Goal: Contribute content: Add original content to the website for others to see

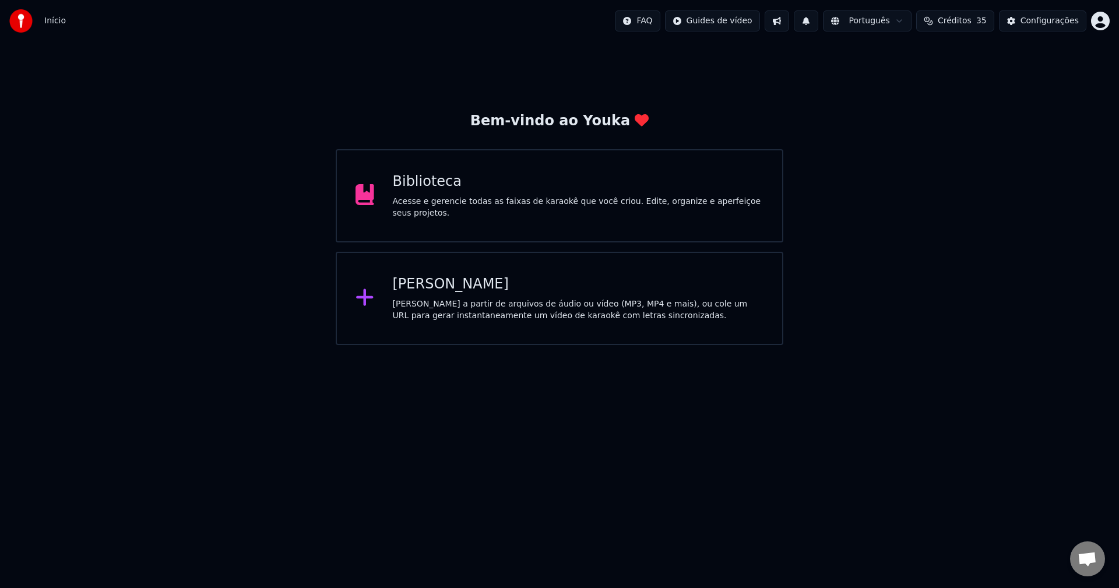
click at [439, 303] on div "[PERSON_NAME] a partir de arquivos de áudio ou vídeo (MP3, MP4 e mais), ou cole…" at bounding box center [578, 309] width 371 height 23
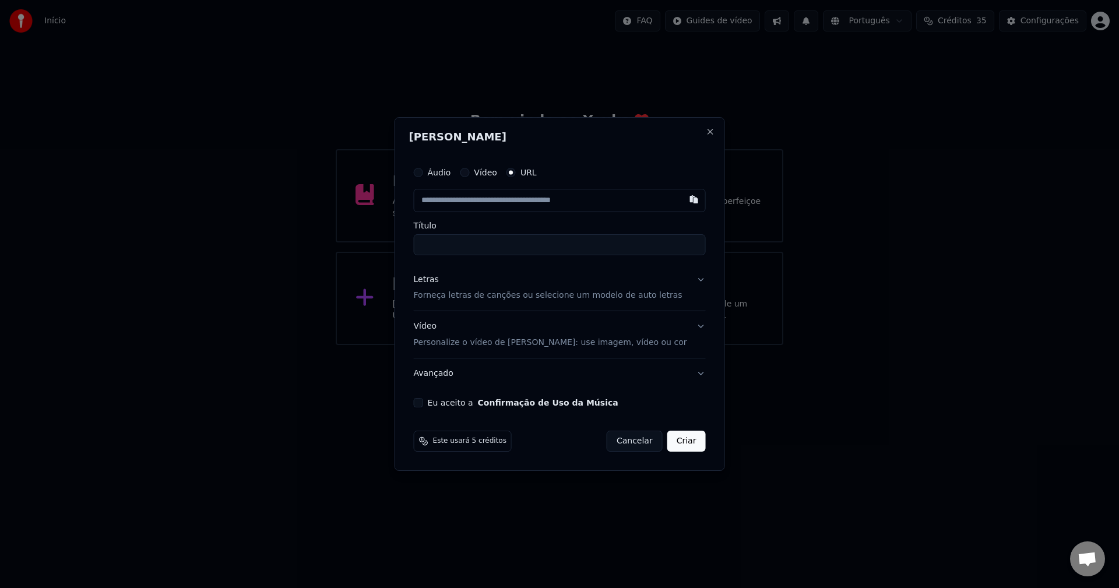
click at [478, 205] on input "text" at bounding box center [560, 200] width 292 height 23
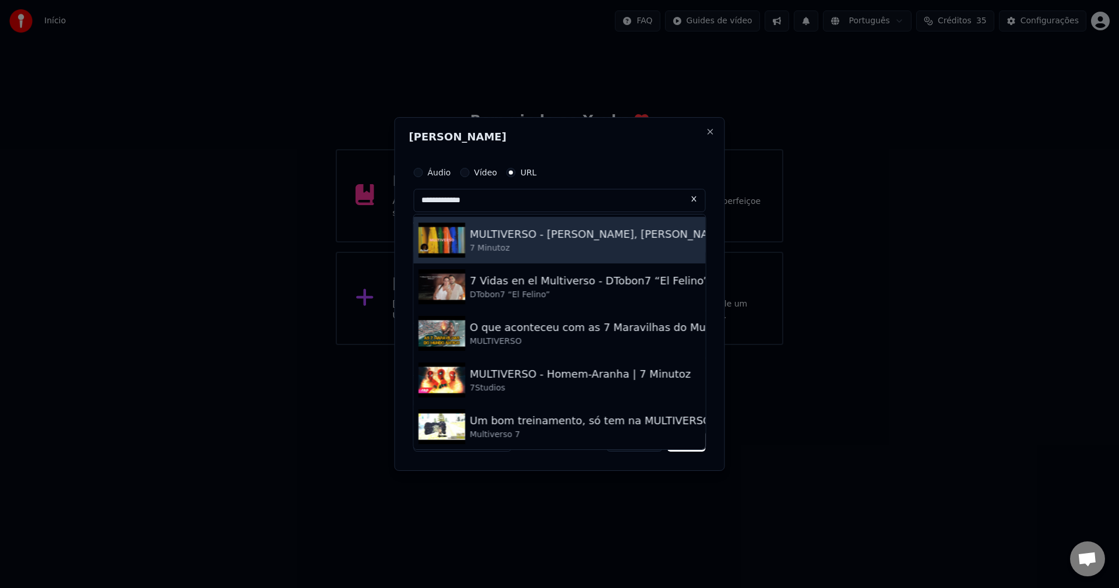
click at [548, 235] on div "MULTIVERSO - [PERSON_NAME], [PERSON_NAME], [PERSON_NAME] A.R.T. e [PERSON_NAME]" at bounding box center [712, 234] width 484 height 16
type input "**********"
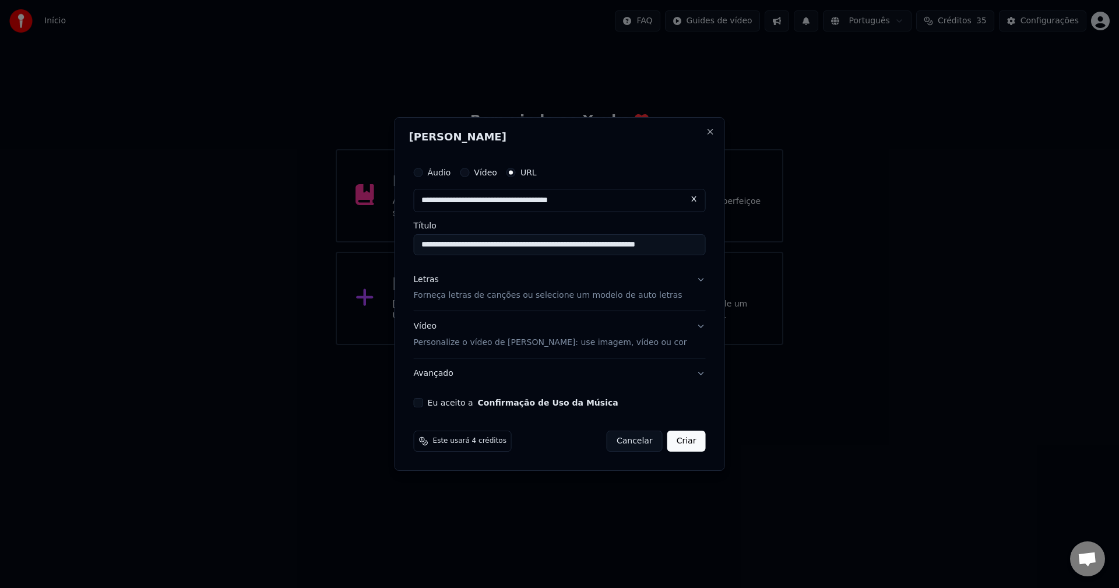
click at [490, 291] on p "Forneça letras de canções ou selecione um modelo de auto letras" at bounding box center [548, 296] width 269 height 12
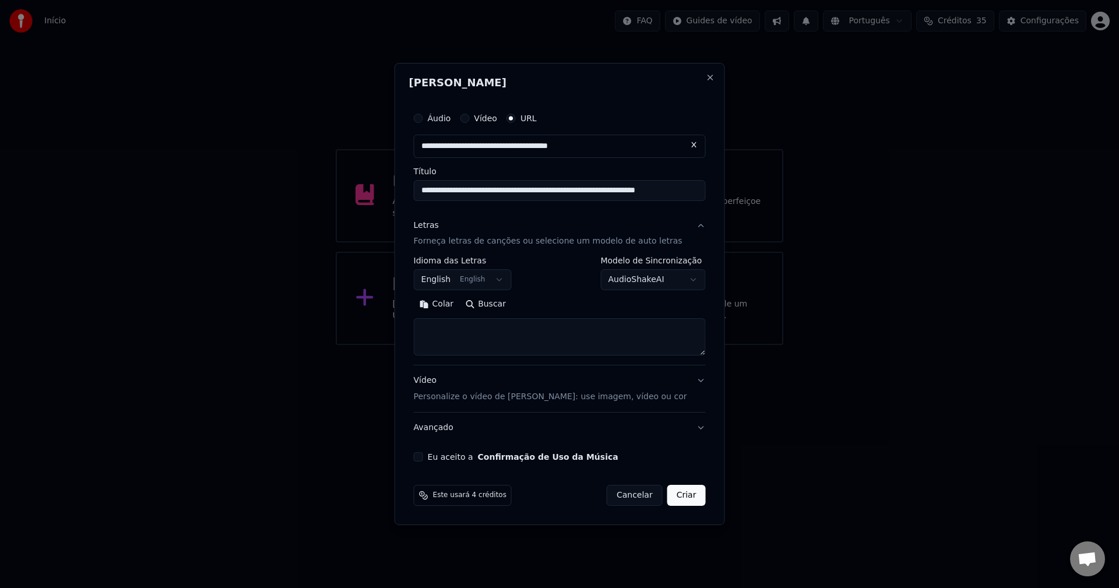
click at [480, 333] on textarea at bounding box center [560, 337] width 292 height 37
paste textarea "**********"
type textarea "**********"
click at [503, 282] on body "**********" at bounding box center [559, 172] width 1119 height 345
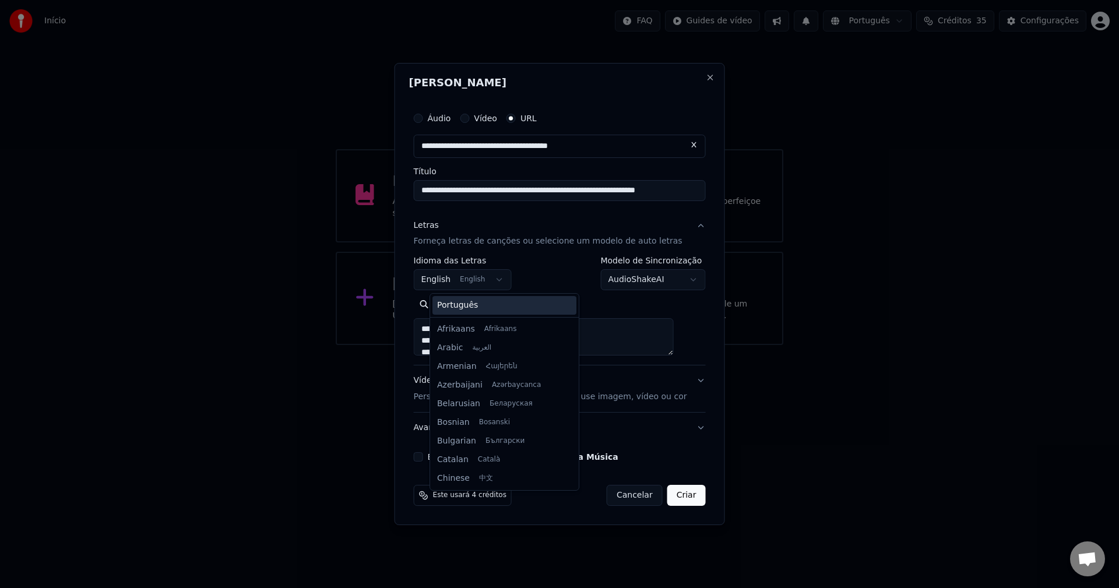
scroll to position [93, 0]
select select "**"
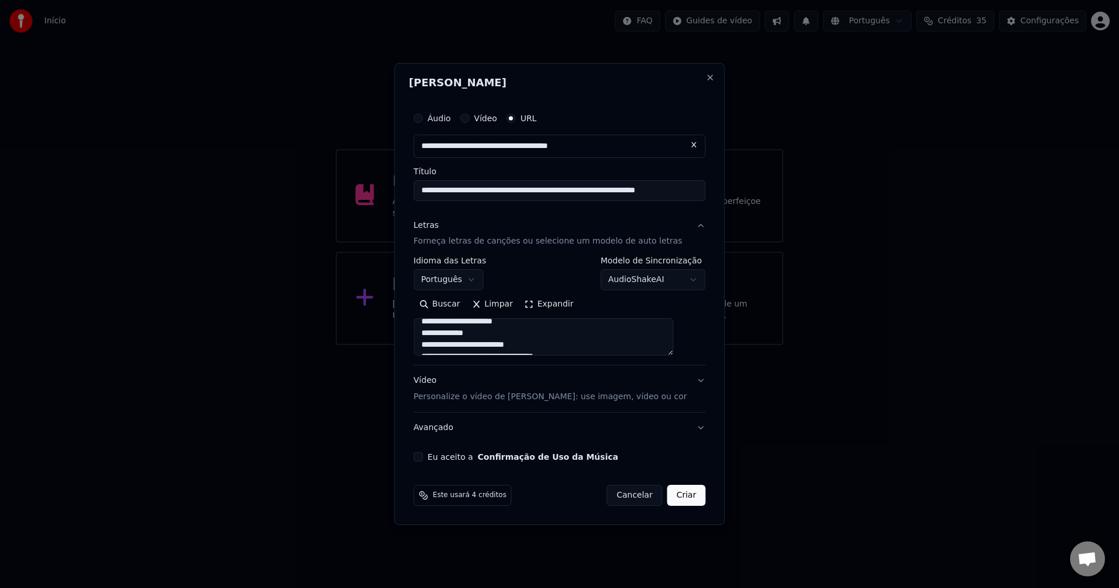
scroll to position [58, 0]
click at [481, 394] on p "Personalize o vídeo de [PERSON_NAME]: use imagem, vídeo ou cor" at bounding box center [550, 397] width 273 height 12
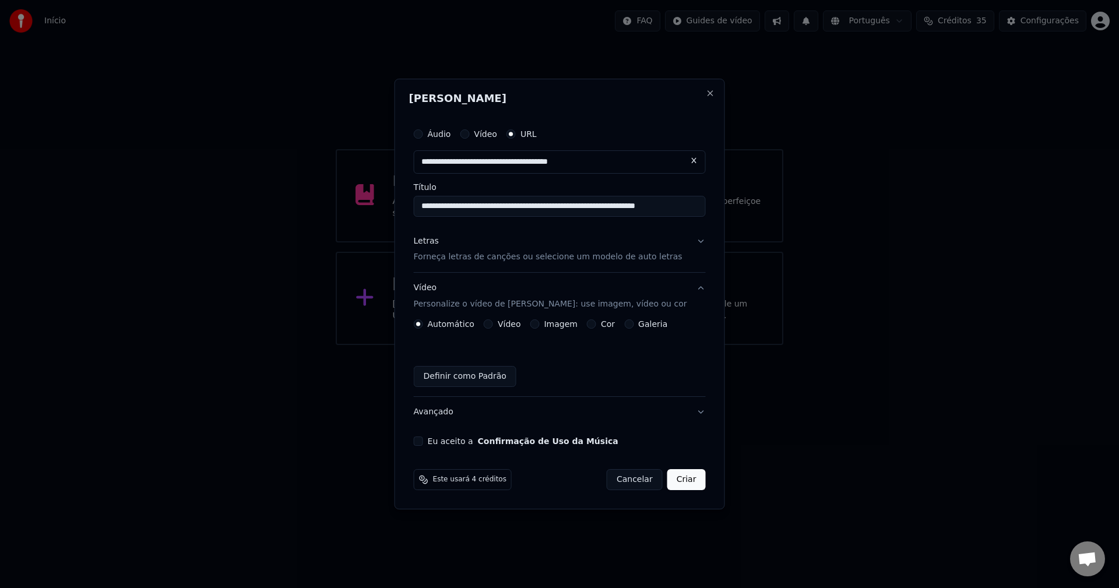
click at [553, 321] on div "Imagem" at bounding box center [553, 323] width 47 height 9
click at [539, 324] on button "Imagem" at bounding box center [534, 323] width 9 height 9
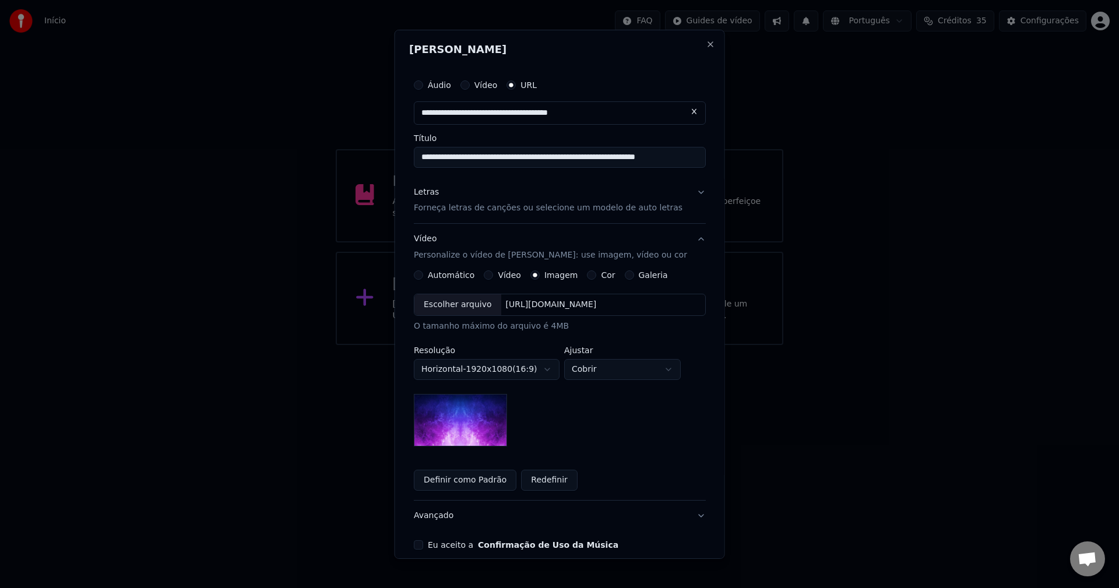
click at [445, 301] on div "Escolher arquivo" at bounding box center [457, 304] width 87 height 21
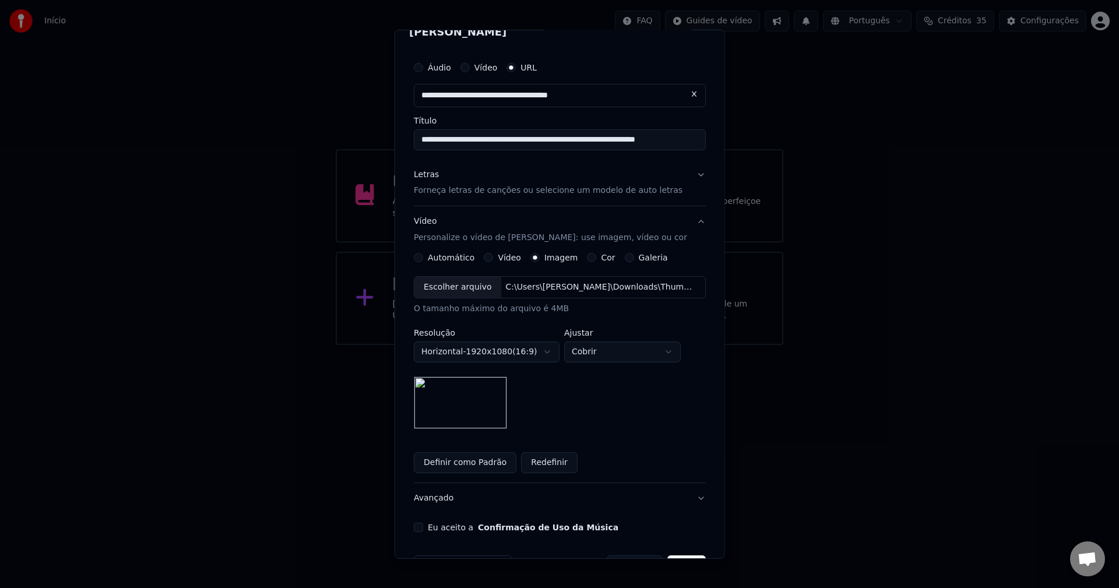
scroll to position [54, 0]
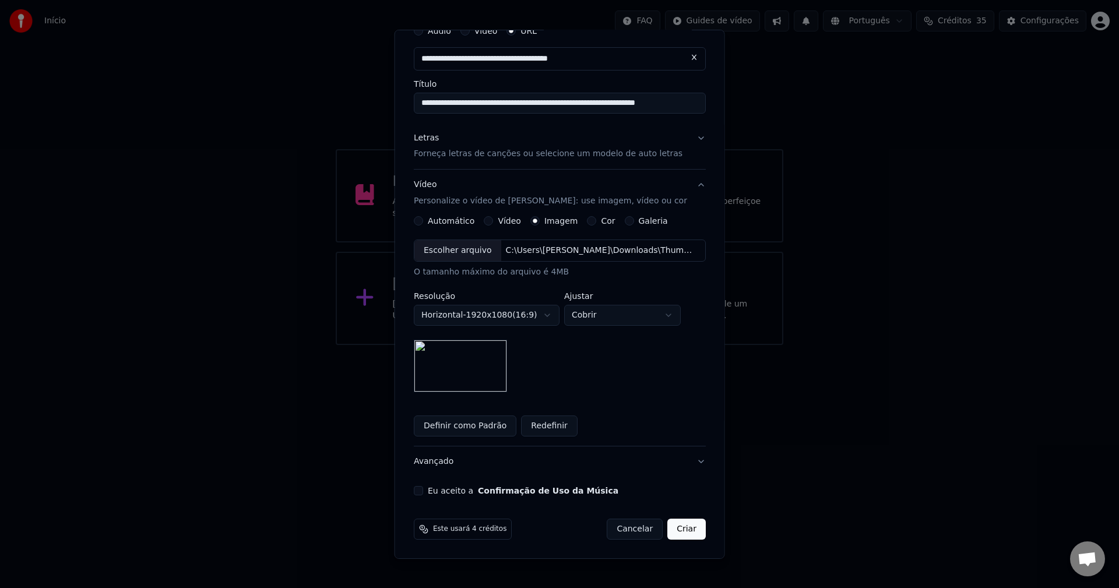
click at [428, 488] on div "Eu aceito a Confirmação de Uso da Música" at bounding box center [560, 490] width 292 height 9
click at [423, 493] on button "Eu aceito a Confirmação de Uso da Música" at bounding box center [418, 490] width 9 height 9
click at [690, 461] on button "Avançado" at bounding box center [560, 461] width 292 height 30
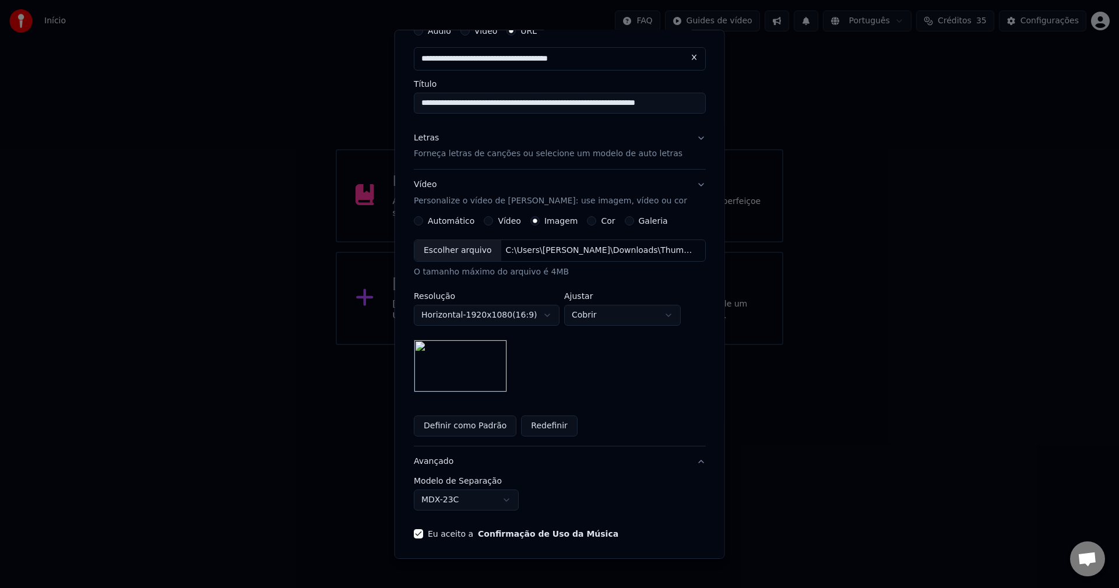
scroll to position [0, 0]
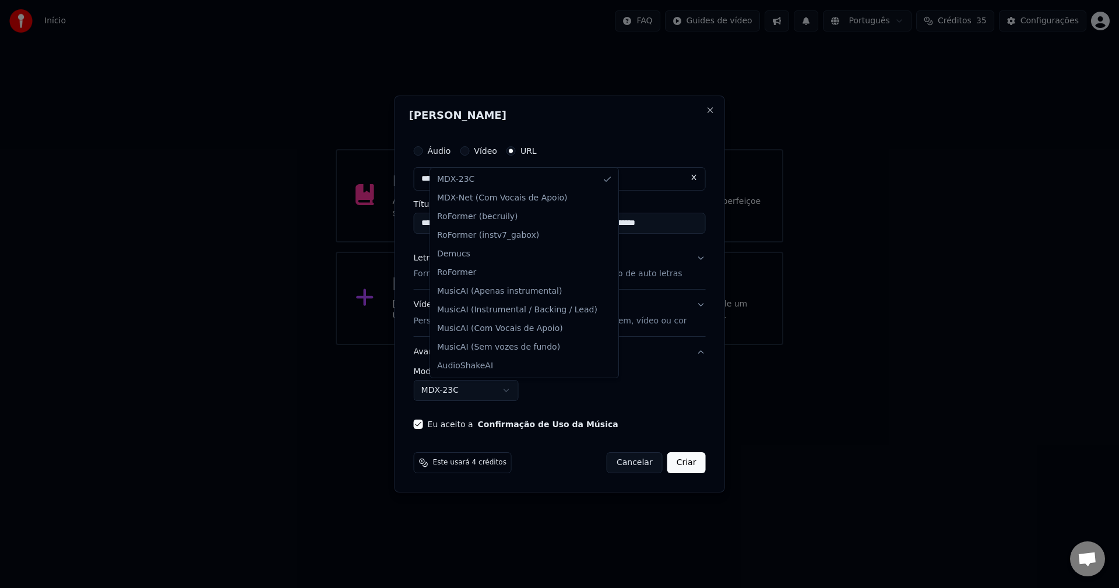
click at [478, 345] on body "**********" at bounding box center [559, 172] width 1119 height 345
select select "**********"
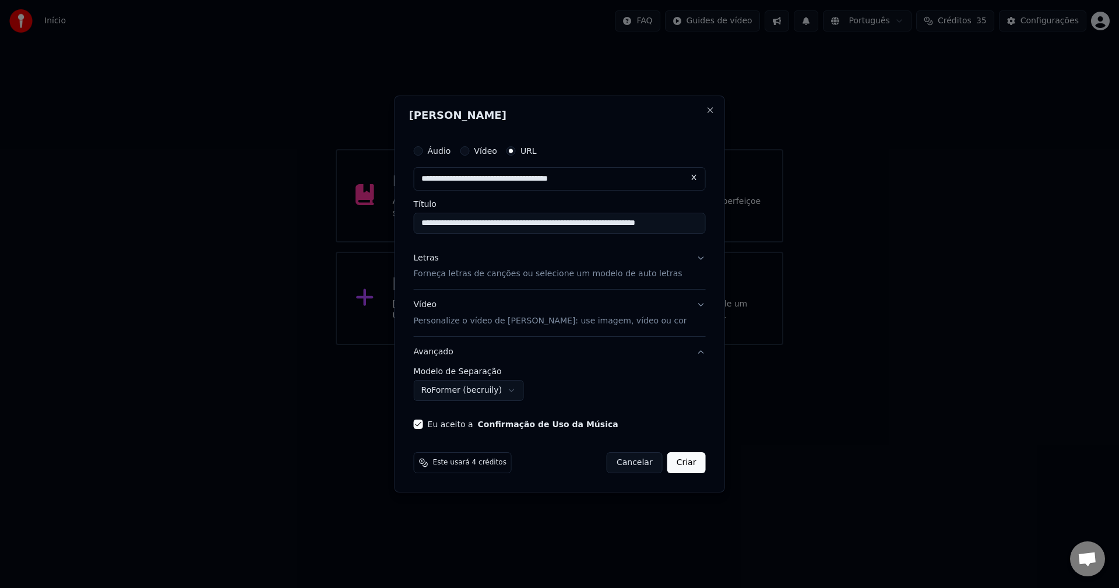
click at [683, 463] on button "Criar" at bounding box center [686, 462] width 38 height 21
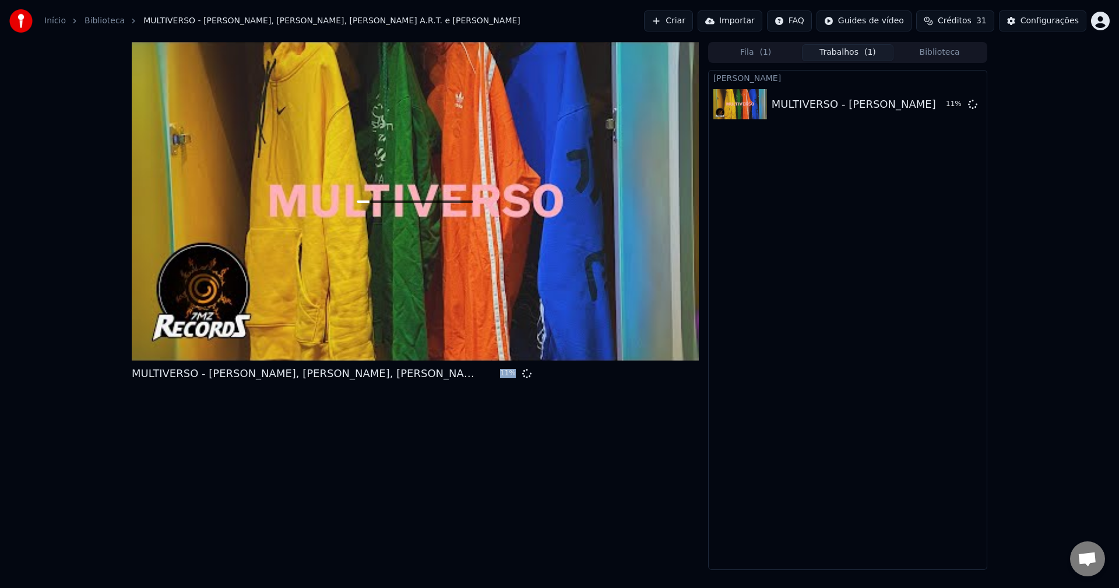
drag, startPoint x: 500, startPoint y: 375, endPoint x: 538, endPoint y: 376, distance: 37.9
click at [538, 376] on div "MULTIVERSO - [PERSON_NAME], [PERSON_NAME], [PERSON_NAME] A.R.T. e [PERSON_NAME]…" at bounding box center [336, 373] width 409 height 16
click at [437, 364] on div "MULTIVERSO - [PERSON_NAME], [PERSON_NAME], [PERSON_NAME] A.R.T. e [PERSON_NAME]…" at bounding box center [415, 306] width 567 height 528
click at [425, 374] on div "MULTIVERSO - [PERSON_NAME], [PERSON_NAME], [PERSON_NAME] A.R.T. e [PERSON_NAME]" at bounding box center [307, 373] width 350 height 16
click at [1046, 146] on div "MULTIVERSO - [PERSON_NAME], [PERSON_NAME], [PERSON_NAME] A.R.T. e [PERSON_NAME]…" at bounding box center [559, 306] width 1119 height 528
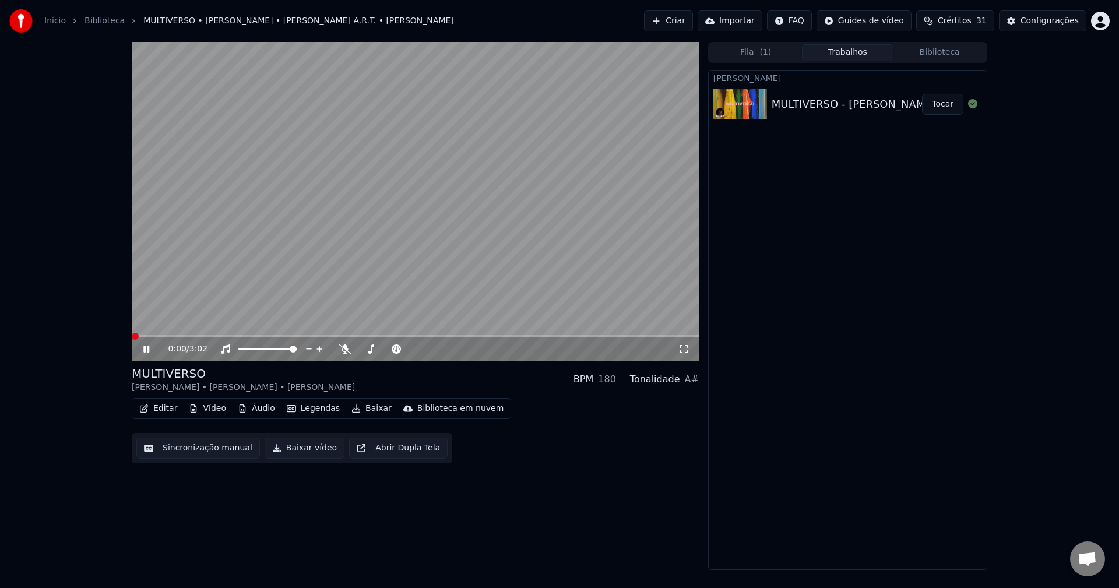
click at [132, 337] on span at bounding box center [132, 336] width 0 height 2
click at [178, 336] on span at bounding box center [415, 336] width 567 height 2
click at [214, 335] on span at bounding box center [415, 336] width 567 height 2
click at [234, 336] on span at bounding box center [415, 336] width 567 height 2
click at [337, 351] on div "0:35 / 3:02" at bounding box center [422, 349] width 509 height 12
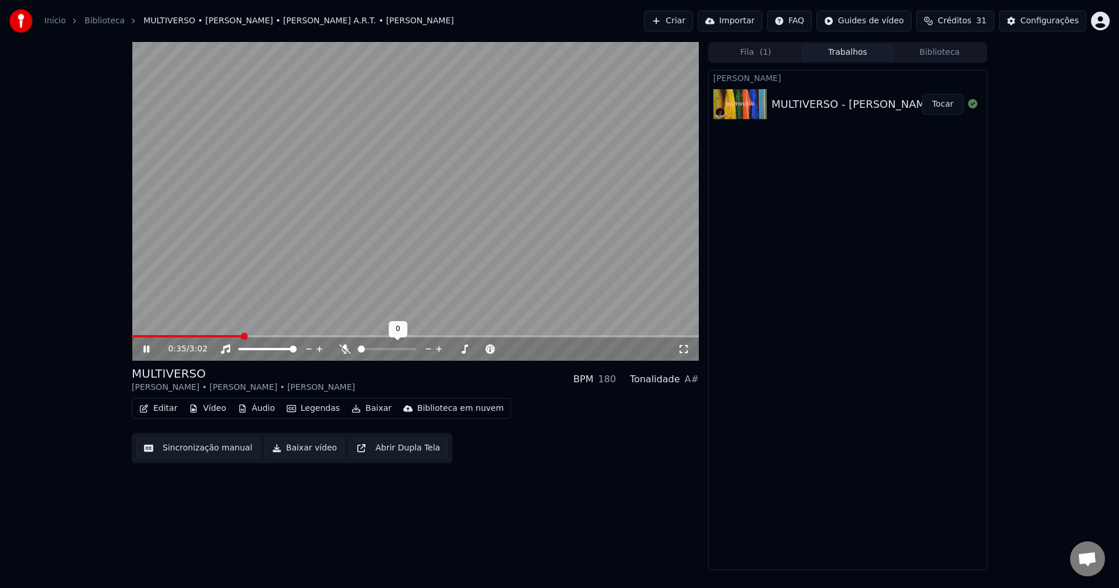
click at [347, 351] on icon at bounding box center [345, 348] width 12 height 9
click at [169, 336] on span at bounding box center [150, 336] width 37 height 2
click at [286, 283] on video at bounding box center [415, 201] width 567 height 319
click at [167, 405] on button "Editar" at bounding box center [158, 408] width 47 height 16
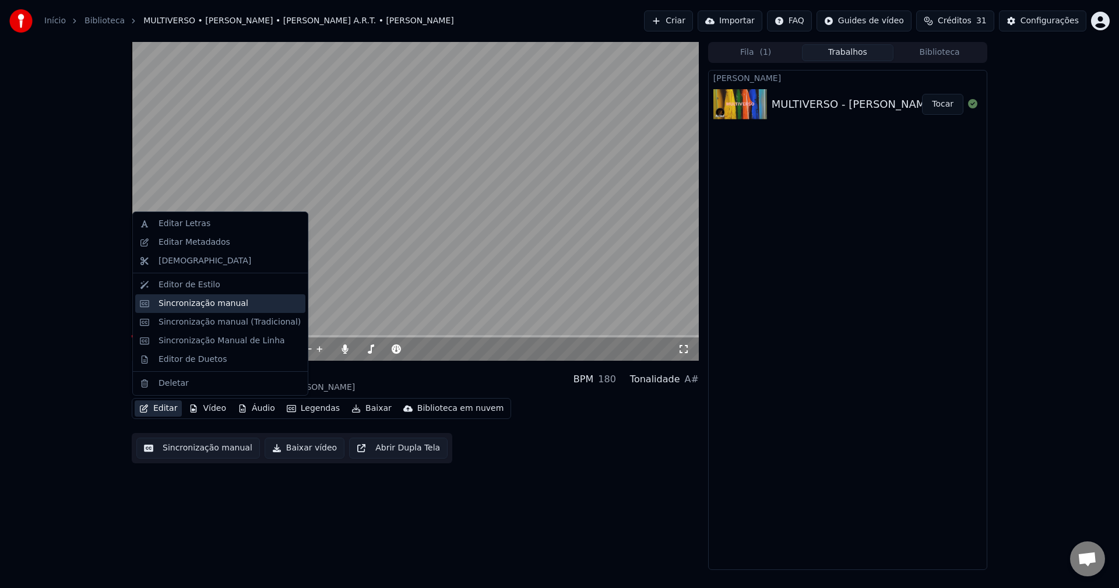
click at [214, 306] on div "Sincronização manual" at bounding box center [203, 304] width 90 height 12
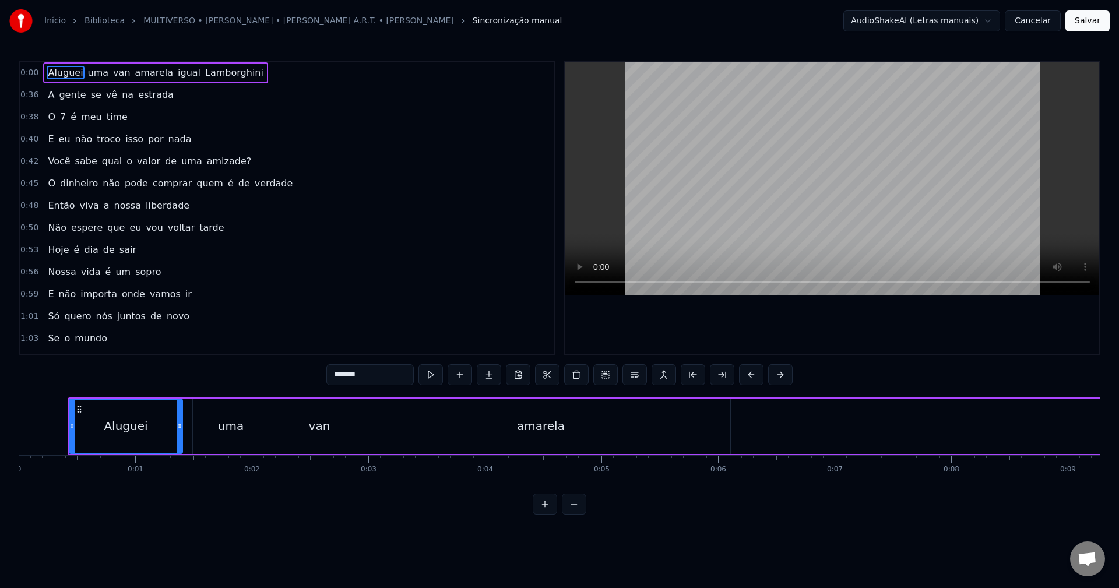
click at [663, 424] on div "amarela" at bounding box center [540, 426] width 379 height 55
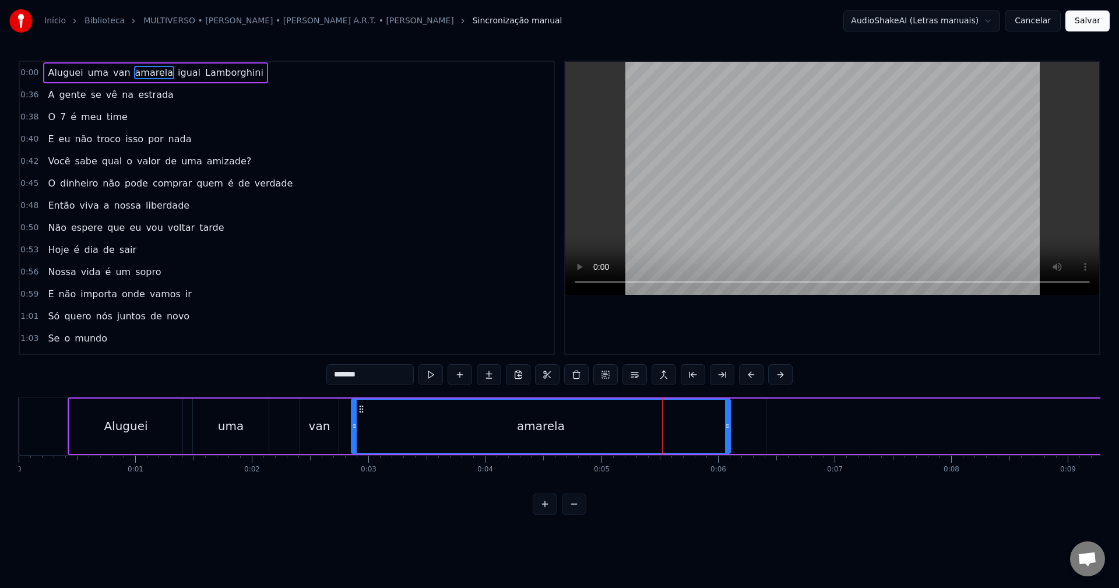
click at [572, 512] on button at bounding box center [574, 504] width 24 height 21
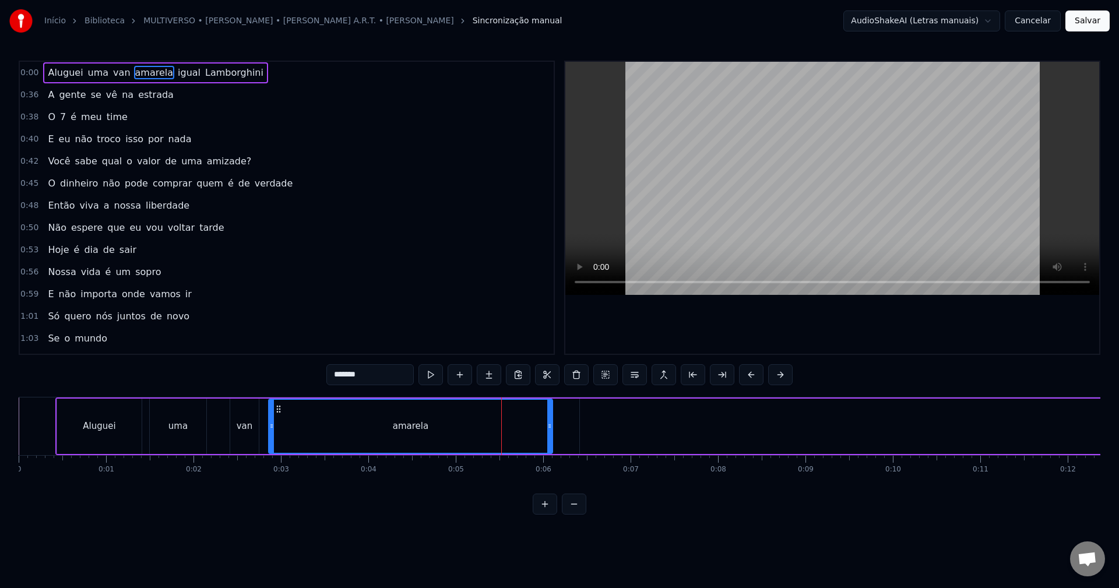
click at [572, 512] on button at bounding box center [574, 504] width 24 height 21
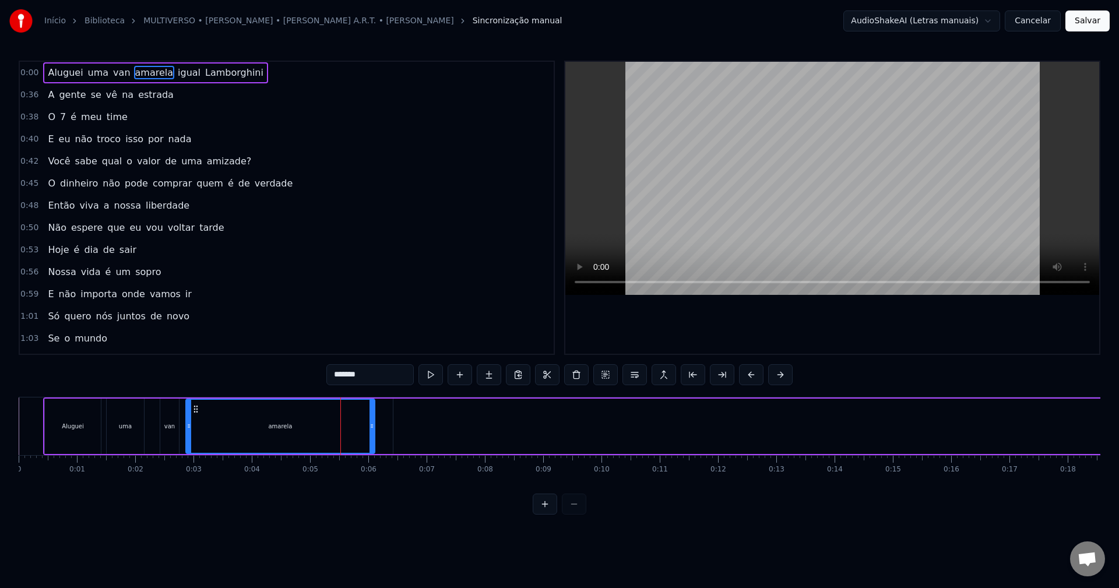
click at [572, 512] on div at bounding box center [560, 504] width 54 height 21
click at [572, 515] on div at bounding box center [560, 504] width 54 height 21
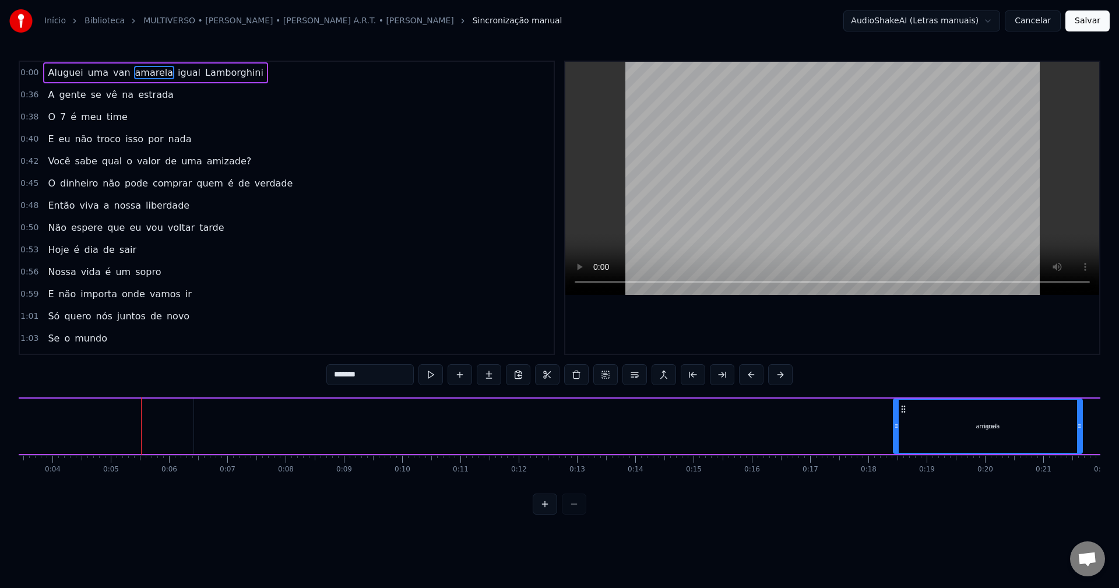
scroll to position [0, 200]
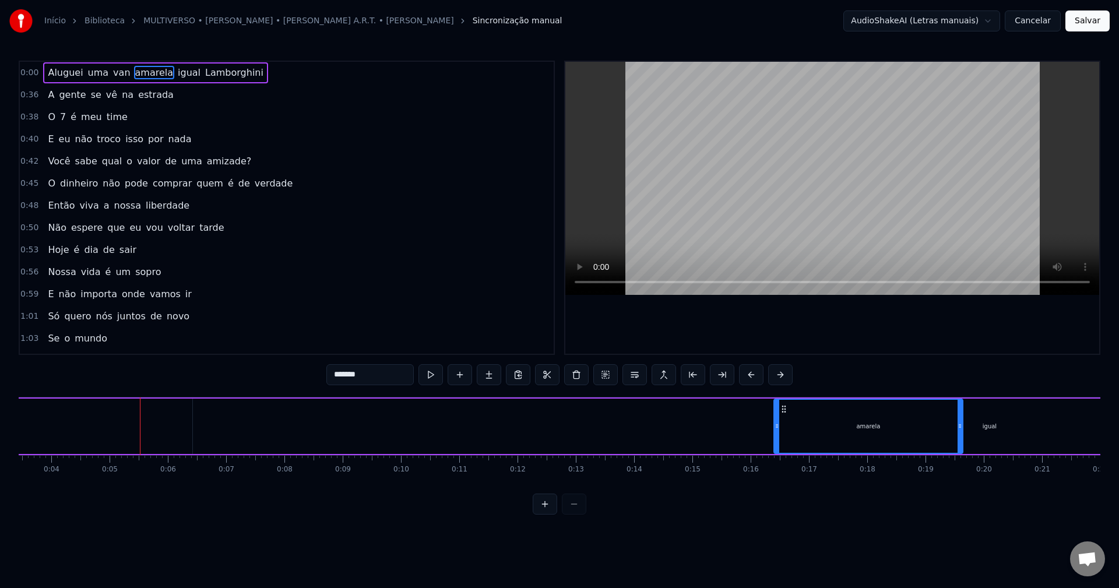
drag, startPoint x: 194, startPoint y: 408, endPoint x: 782, endPoint y: 429, distance: 588.3
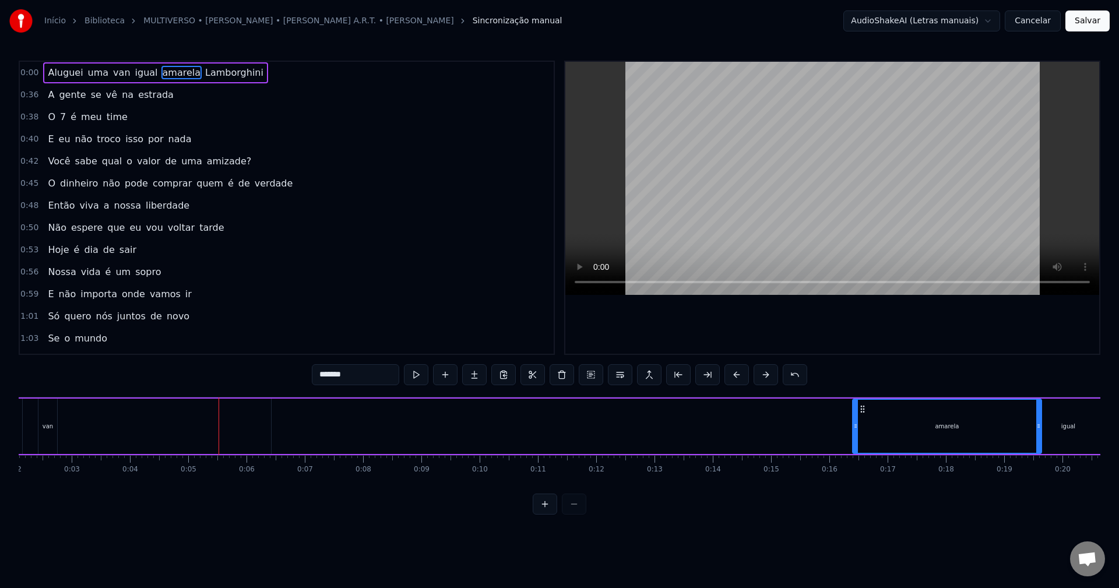
scroll to position [0, 0]
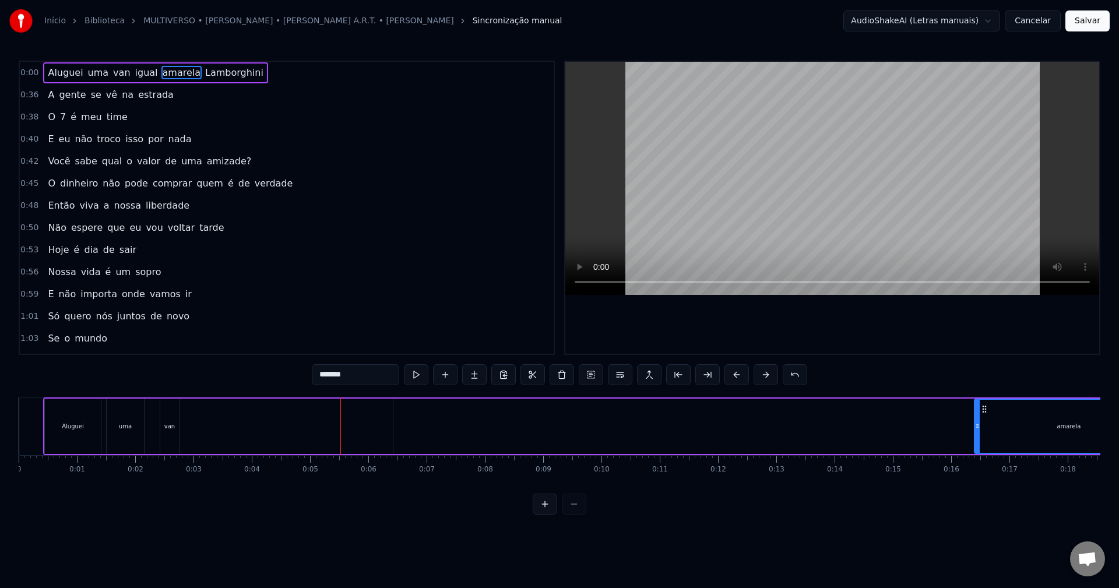
click at [171, 413] on div "van" at bounding box center [169, 426] width 19 height 55
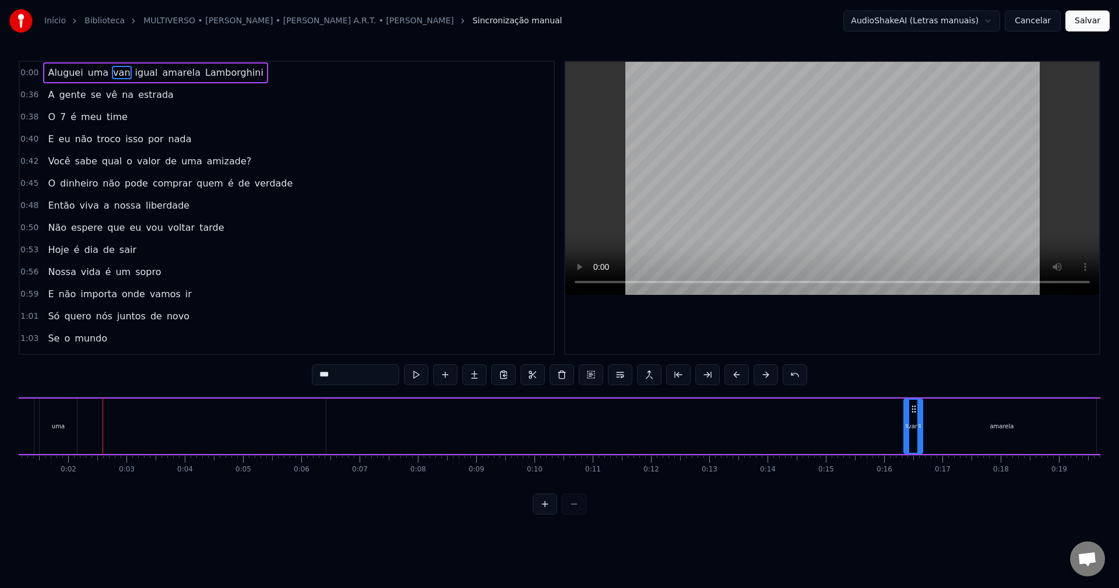
scroll to position [0, 74]
drag, startPoint x: 171, startPoint y: 410, endPoint x: 885, endPoint y: 413, distance: 713.8
click at [65, 435] on div "uma" at bounding box center [51, 426] width 37 height 55
drag, startPoint x: 55, startPoint y: 410, endPoint x: 852, endPoint y: 408, distance: 797.1
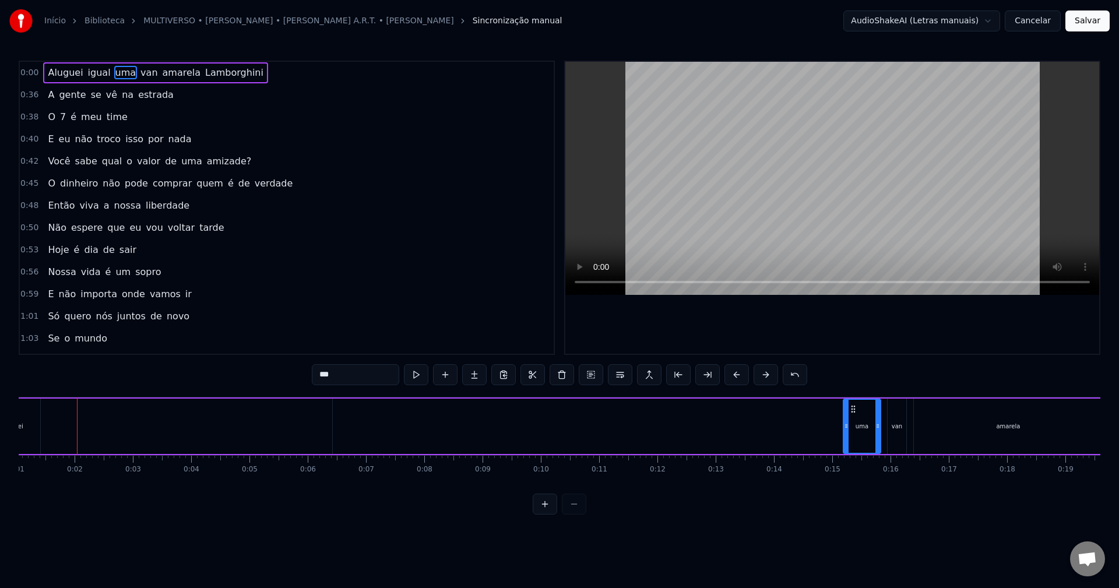
scroll to position [0, 0]
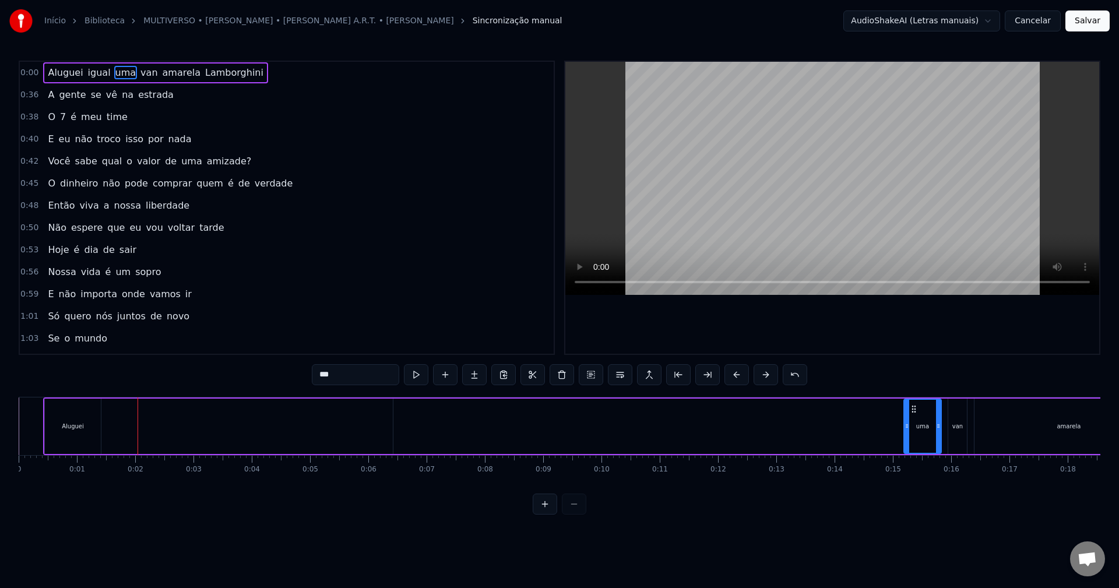
click at [69, 422] on div "Aluguei" at bounding box center [73, 426] width 22 height 9
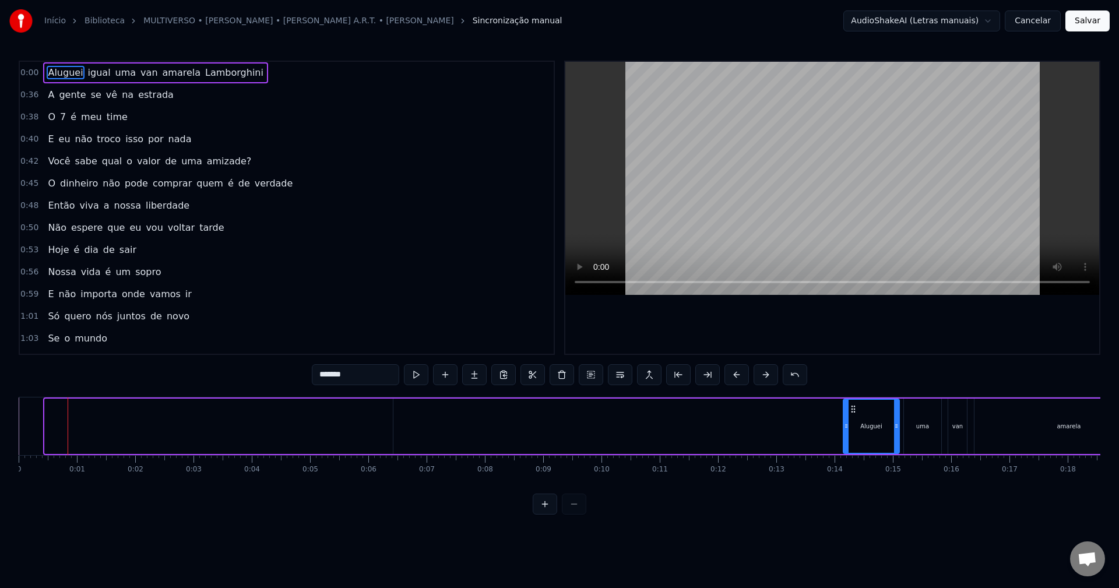
drag, startPoint x: 55, startPoint y: 408, endPoint x: 853, endPoint y: 419, distance: 798.4
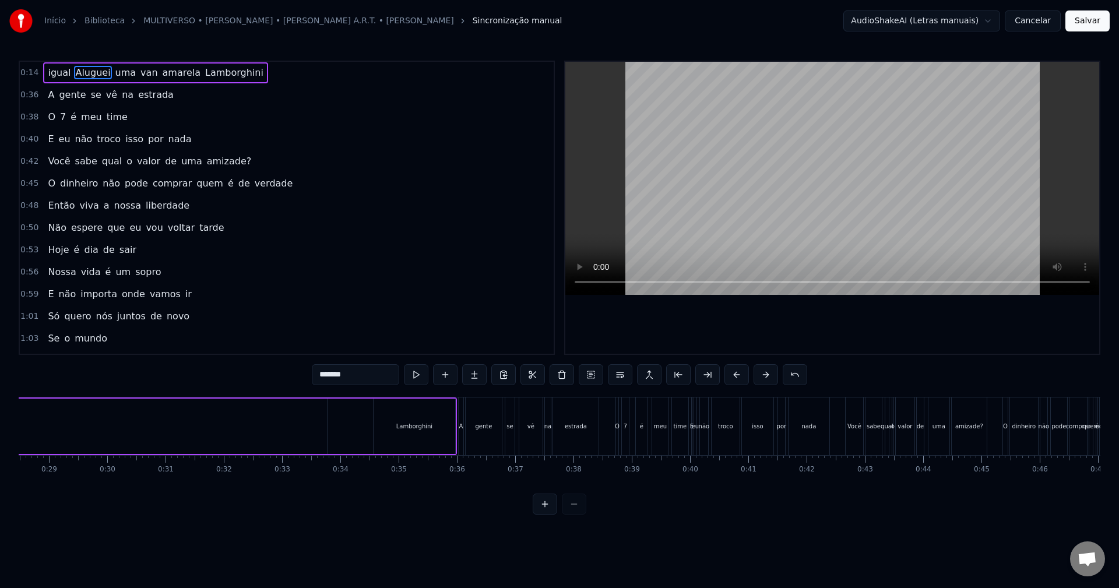
scroll to position [0, 1653]
click at [412, 418] on div "Lamborghini" at bounding box center [421, 426] width 82 height 55
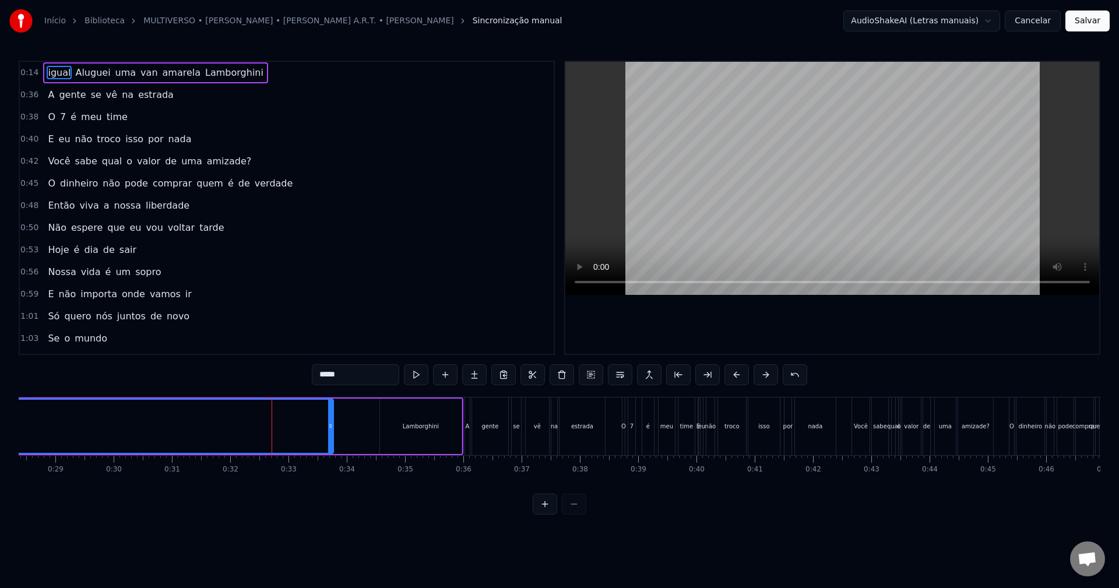
drag, startPoint x: 245, startPoint y: 494, endPoint x: 230, endPoint y: 494, distance: 15.7
click at [226, 494] on div "0:14 igual Aluguei uma van amarela Lamborghini 0:36 A gente se vê na estrada 0:…" at bounding box center [559, 288] width 1081 height 454
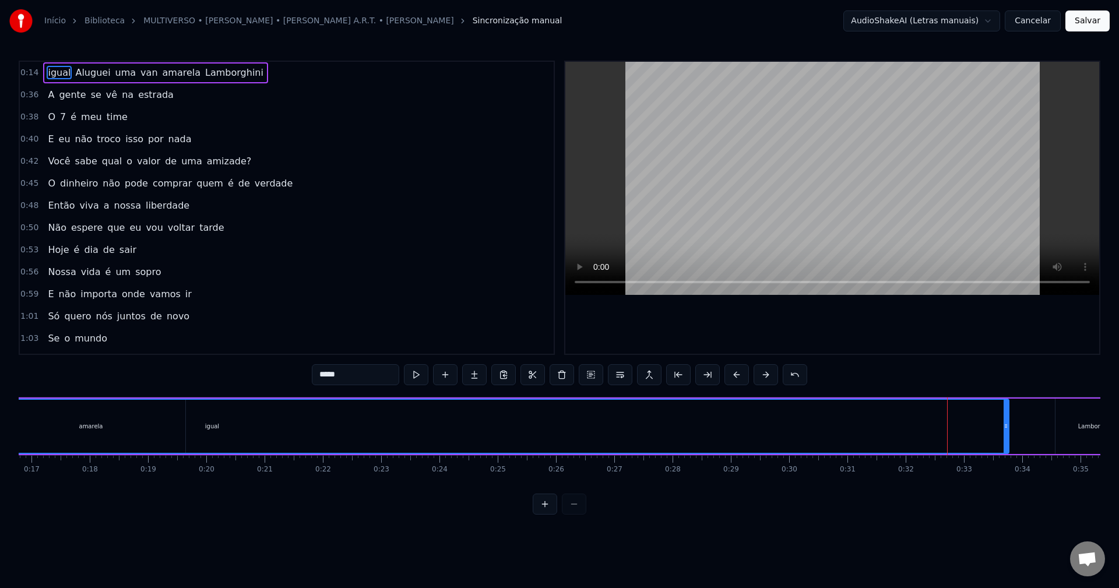
scroll to position [0, 966]
click at [205, 412] on div "igual" at bounding box center [224, 426] width 1592 height 53
click at [282, 434] on div "igual" at bounding box center [224, 426] width 1592 height 53
click at [212, 420] on div "igual" at bounding box center [224, 426] width 1592 height 53
drag, startPoint x: 1017, startPoint y: 429, endPoint x: 1016, endPoint y: 413, distance: 16.4
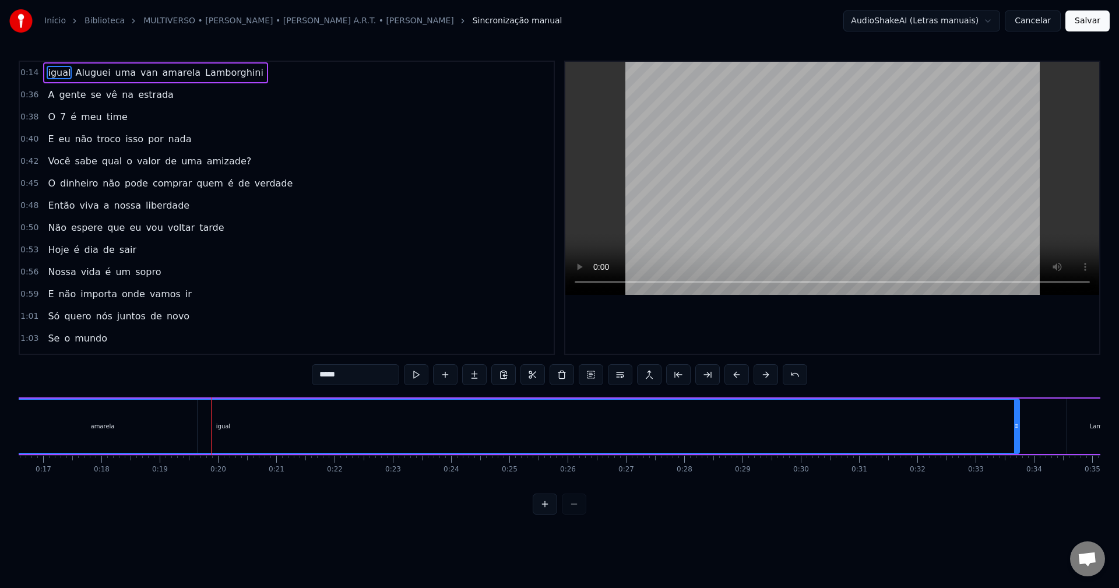
click at [1016, 413] on div at bounding box center [1016, 426] width 5 height 53
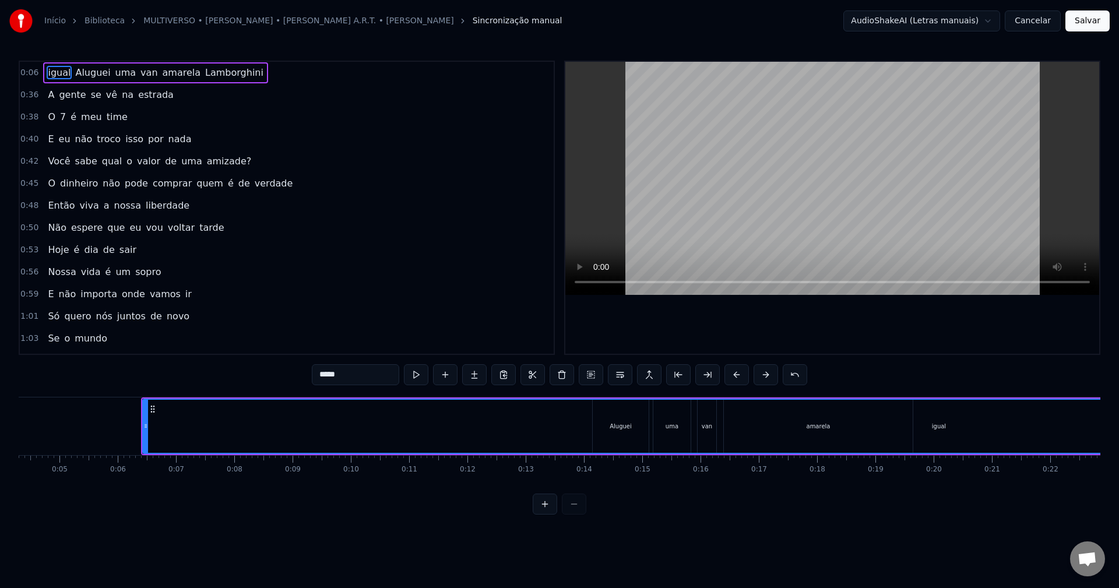
scroll to position [0, 192]
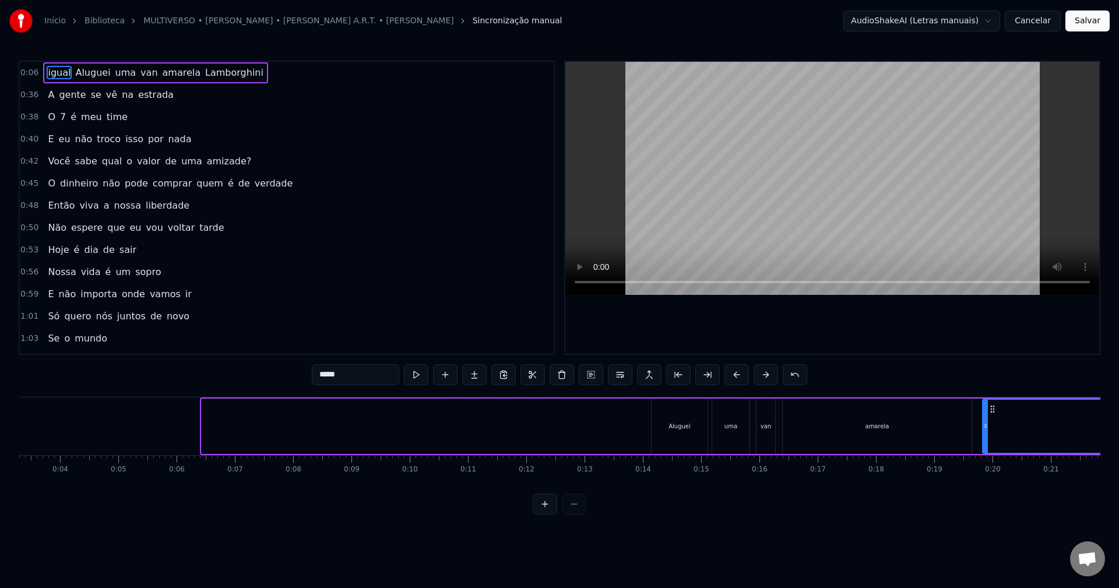
drag, startPoint x: 205, startPoint y: 422, endPoint x: 986, endPoint y: 428, distance: 780.8
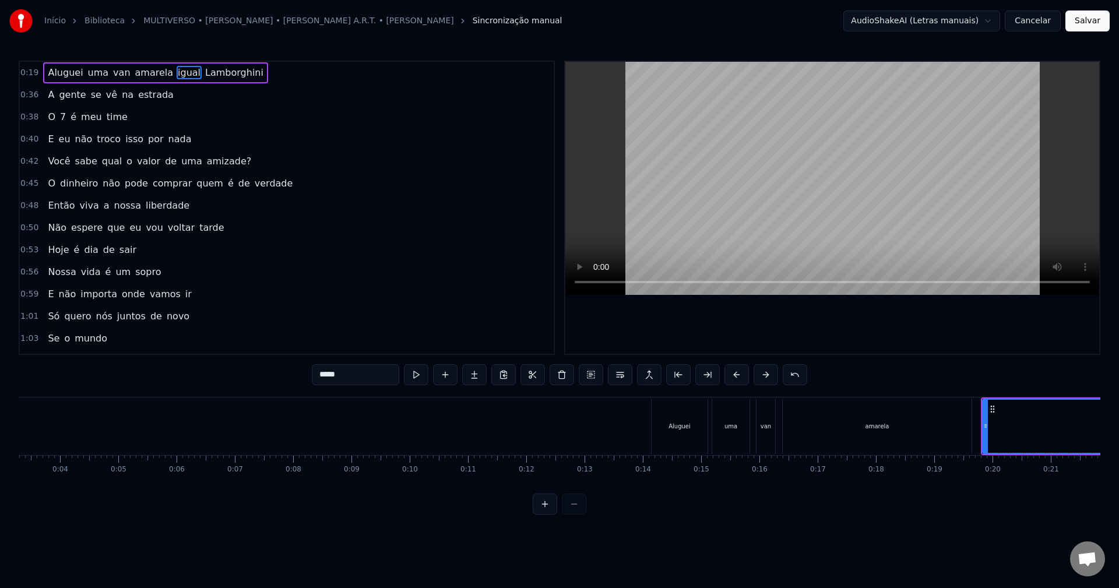
drag, startPoint x: 108, startPoint y: 494, endPoint x: 131, endPoint y: 491, distance: 23.5
click at [135, 484] on div "Aluguei uma van amarela igual Lamborghini A gente se vê na estrada O 7 é meu ti…" at bounding box center [559, 440] width 1081 height 87
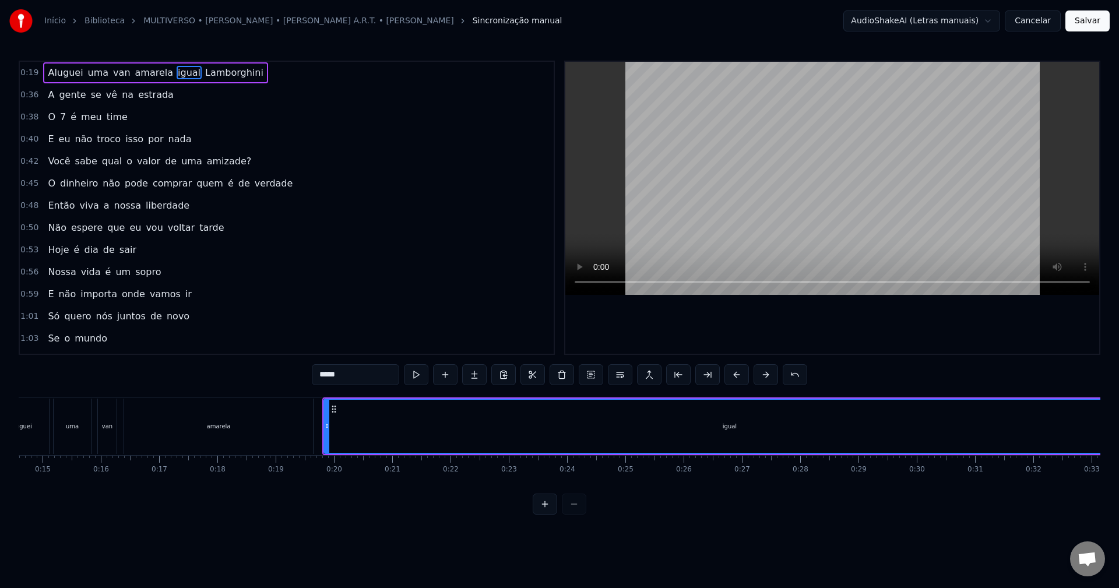
scroll to position [0, 1042]
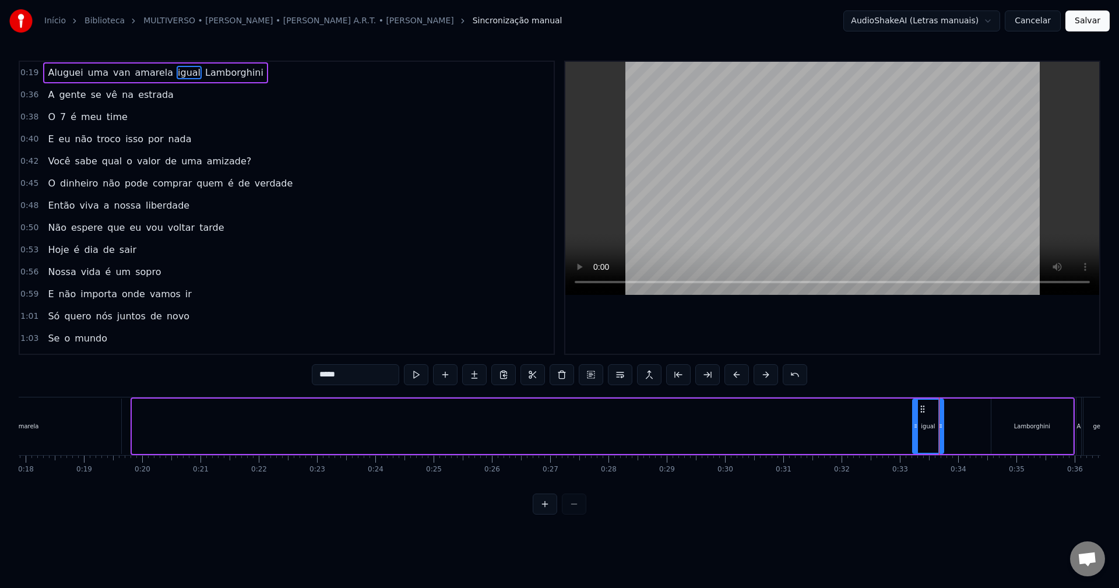
drag, startPoint x: 135, startPoint y: 427, endPoint x: 915, endPoint y: 431, distance: 780.2
click at [915, 431] on div at bounding box center [915, 426] width 5 height 53
click at [1024, 422] on div "Lamborghini" at bounding box center [1032, 426] width 36 height 9
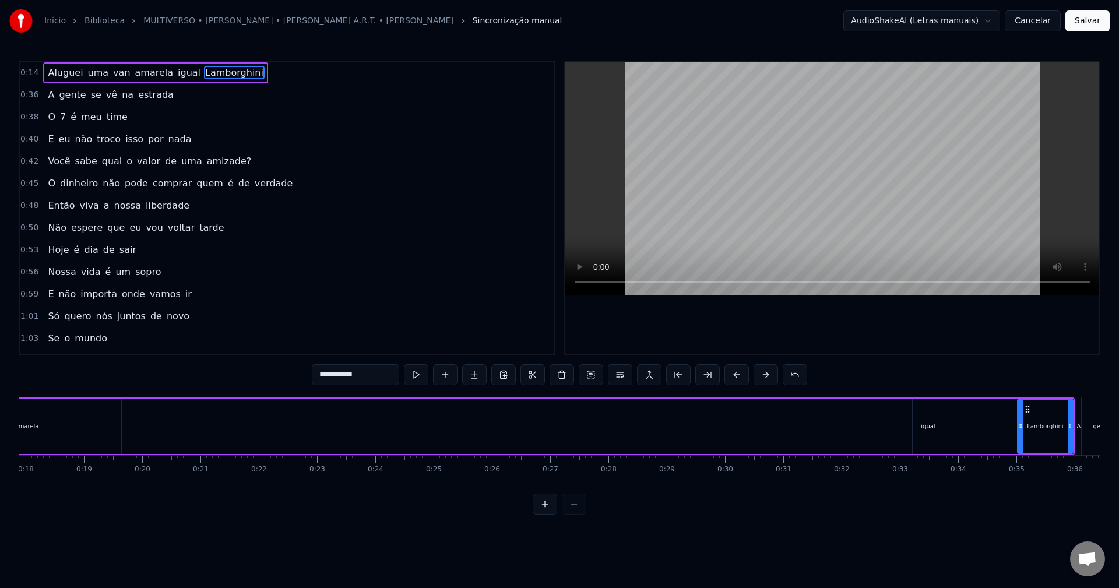
drag, startPoint x: 995, startPoint y: 430, endPoint x: 1021, endPoint y: 428, distance: 26.3
click at [1021, 428] on icon at bounding box center [1020, 425] width 5 height 9
click at [932, 425] on div "igual" at bounding box center [928, 426] width 14 height 9
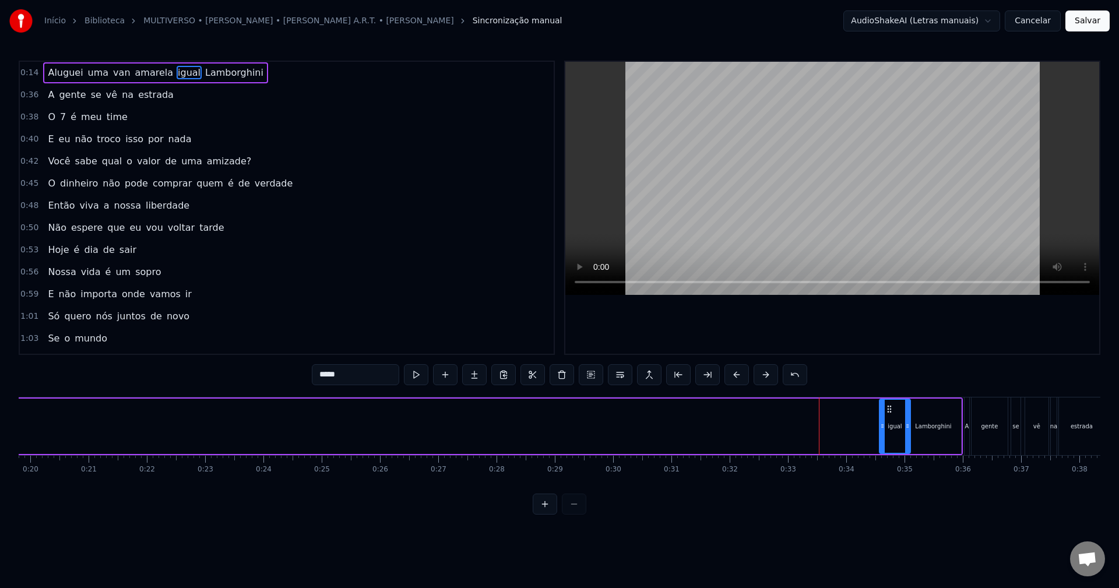
scroll to position [0, 1157]
drag, startPoint x: 924, startPoint y: 406, endPoint x: 879, endPoint y: 419, distance: 46.3
click at [879, 419] on div "igual" at bounding box center [884, 426] width 30 height 53
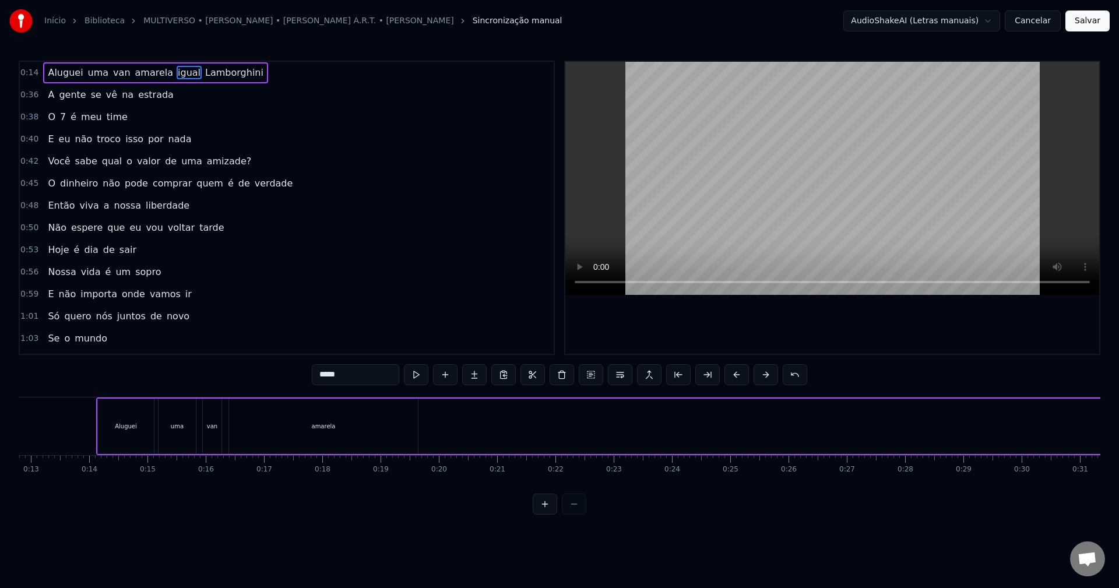
scroll to position [0, 803]
click at [217, 437] on div "amarela" at bounding box center [265, 426] width 189 height 55
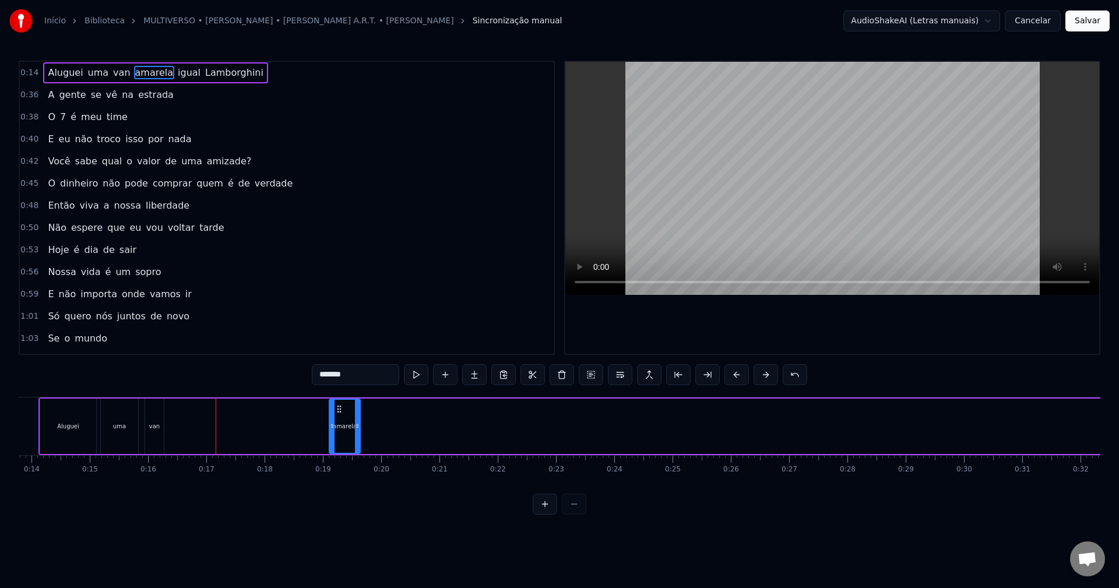
drag, startPoint x: 176, startPoint y: 433, endPoint x: 334, endPoint y: 435, distance: 157.9
click at [334, 435] on div at bounding box center [332, 426] width 5 height 53
click at [155, 419] on div "van" at bounding box center [154, 426] width 19 height 55
click at [339, 408] on div "amarela" at bounding box center [344, 426] width 31 height 55
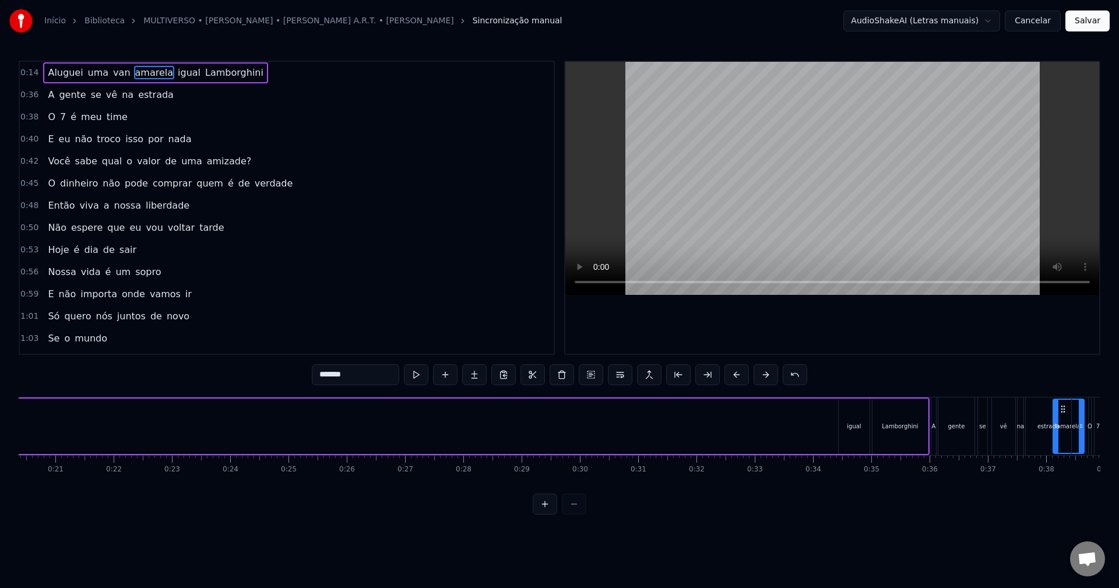
scroll to position [0, 1225]
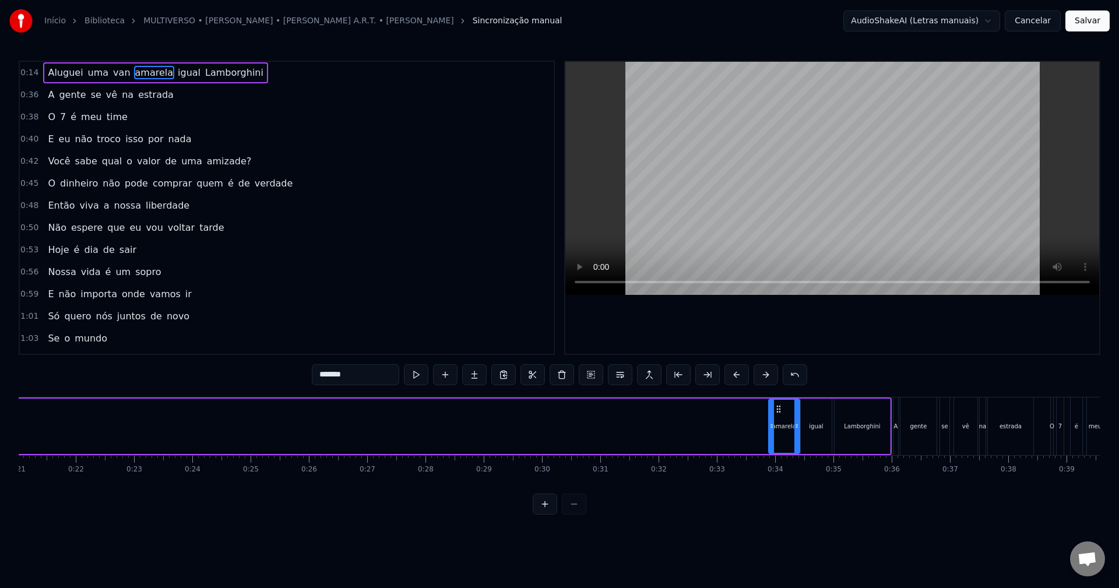
drag, startPoint x: 337, startPoint y: 408, endPoint x: 776, endPoint y: 430, distance: 439.9
click at [776, 430] on div "amarela" at bounding box center [784, 426] width 30 height 53
click at [816, 418] on div "igual" at bounding box center [816, 426] width 31 height 55
drag, startPoint x: 804, startPoint y: 424, endPoint x: 819, endPoint y: 424, distance: 15.2
click at [819, 424] on icon at bounding box center [818, 425] width 5 height 9
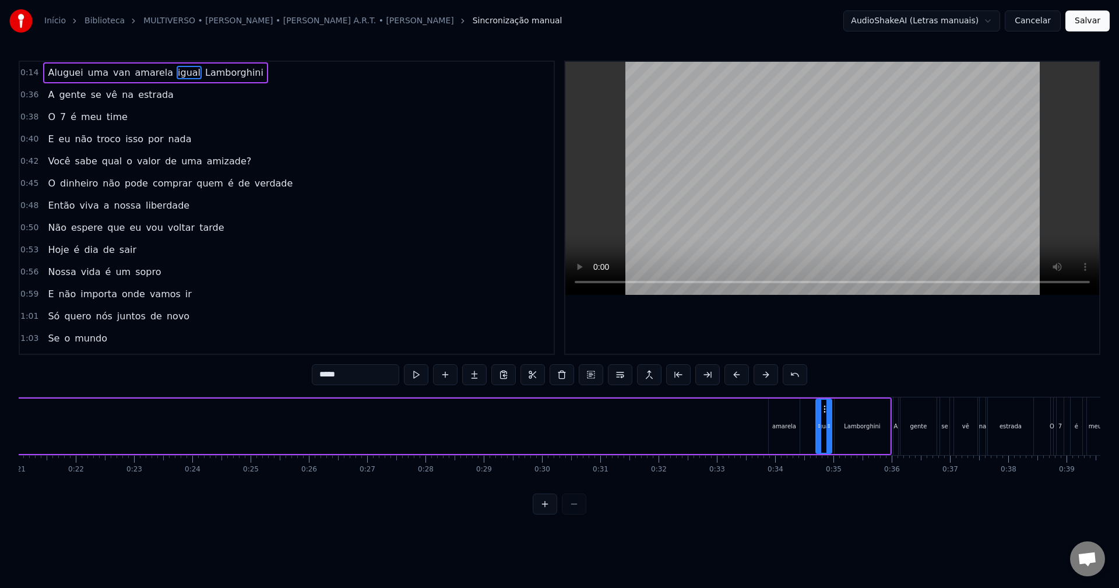
click at [774, 429] on div "amarela" at bounding box center [784, 426] width 24 height 9
drag, startPoint x: 777, startPoint y: 411, endPoint x: 794, endPoint y: 411, distance: 16.3
click at [794, 411] on circle at bounding box center [793, 411] width 1 height 1
click at [787, 422] on icon at bounding box center [788, 425] width 5 height 9
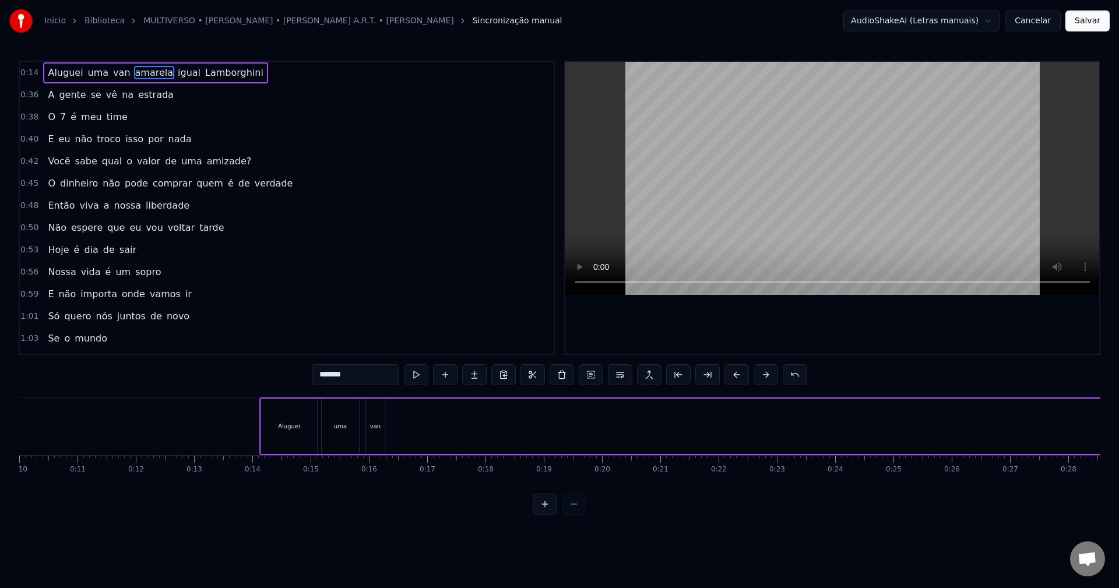
scroll to position [0, 570]
click at [392, 406] on div "van" at bounding box center [387, 426] width 19 height 55
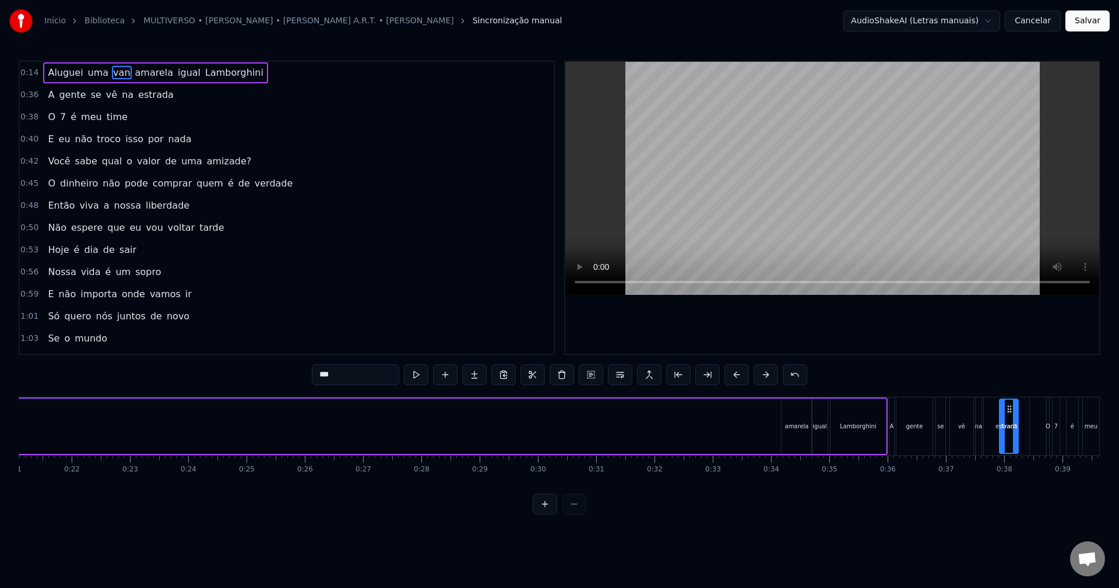
scroll to position [0, 1261]
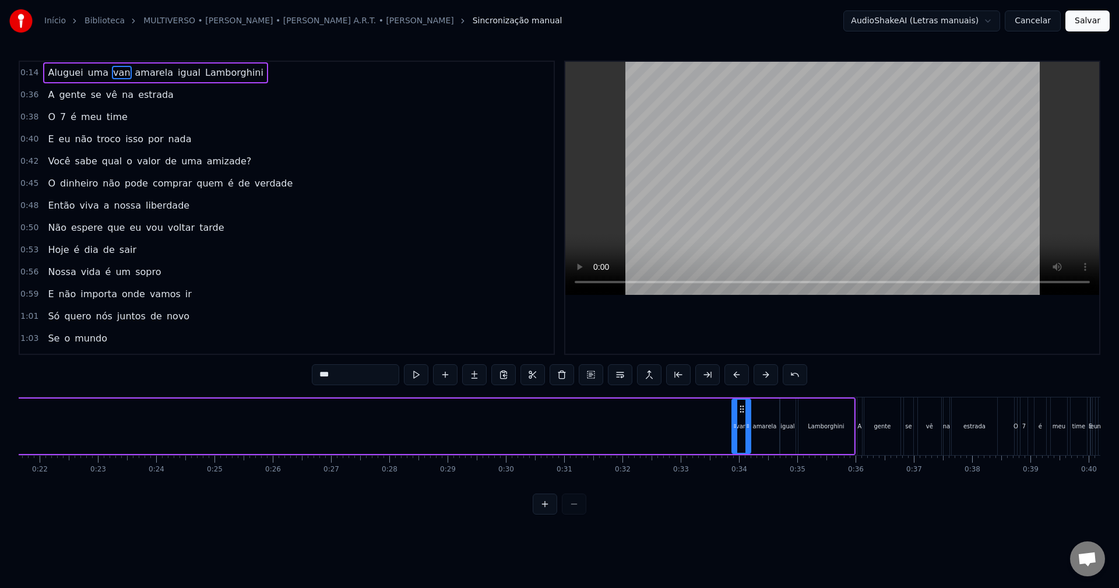
drag, startPoint x: 386, startPoint y: 407, endPoint x: 741, endPoint y: 464, distance: 358.8
click at [741, 464] on div "Aluguei uma van amarela igual Lamborghini A gente se vê na estrada O 7 é meu ti…" at bounding box center [559, 440] width 1081 height 87
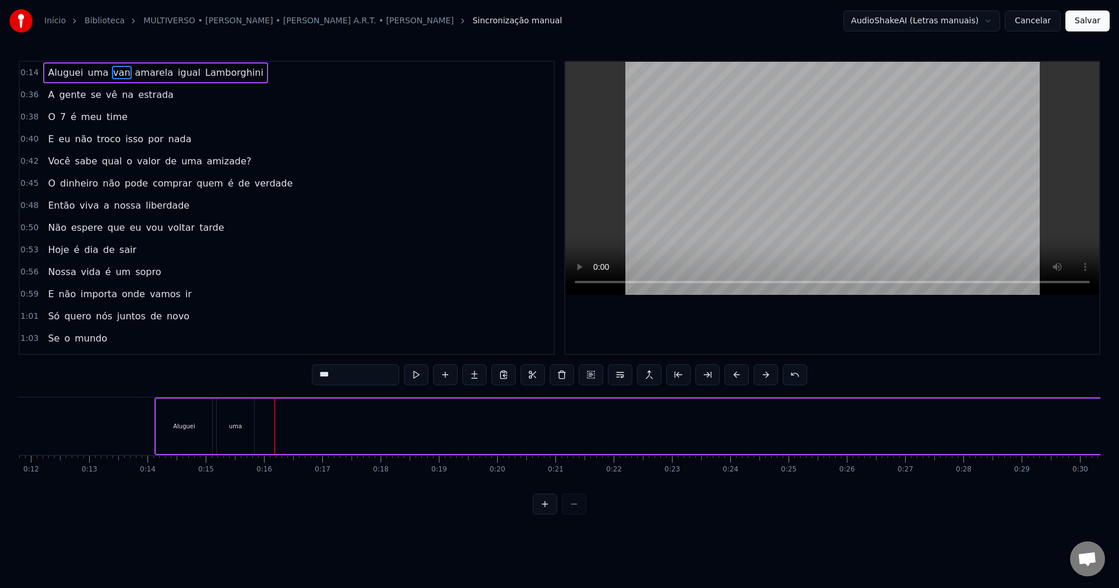
scroll to position [0, 617]
click at [305, 406] on div "uma" at bounding box center [305, 426] width 37 height 55
drag, startPoint x: 289, startPoint y: 421, endPoint x: 308, endPoint y: 422, distance: 18.7
click at [308, 422] on icon at bounding box center [310, 425] width 5 height 9
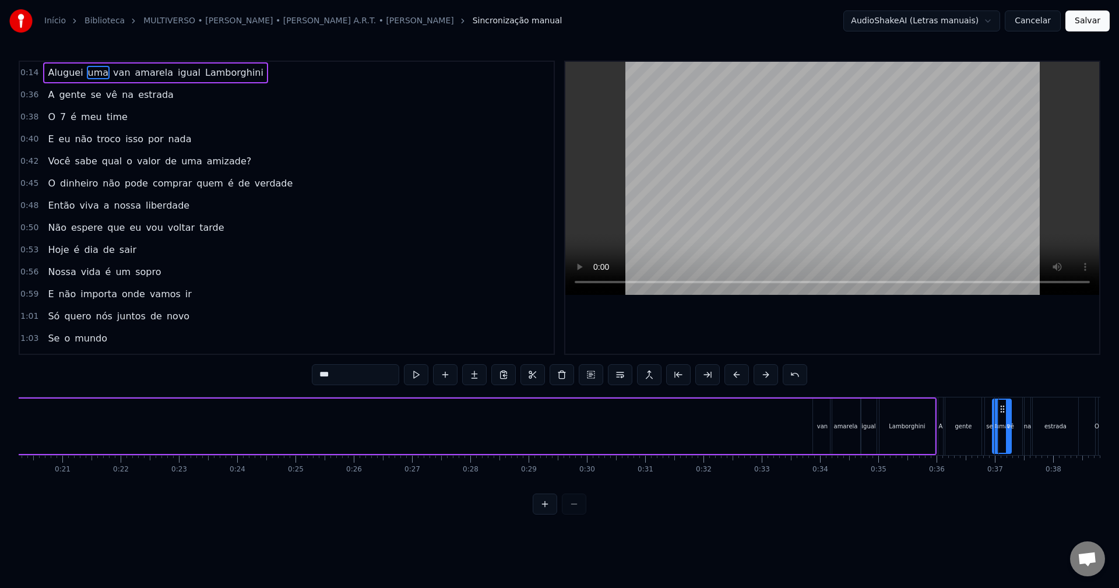
scroll to position [0, 1203]
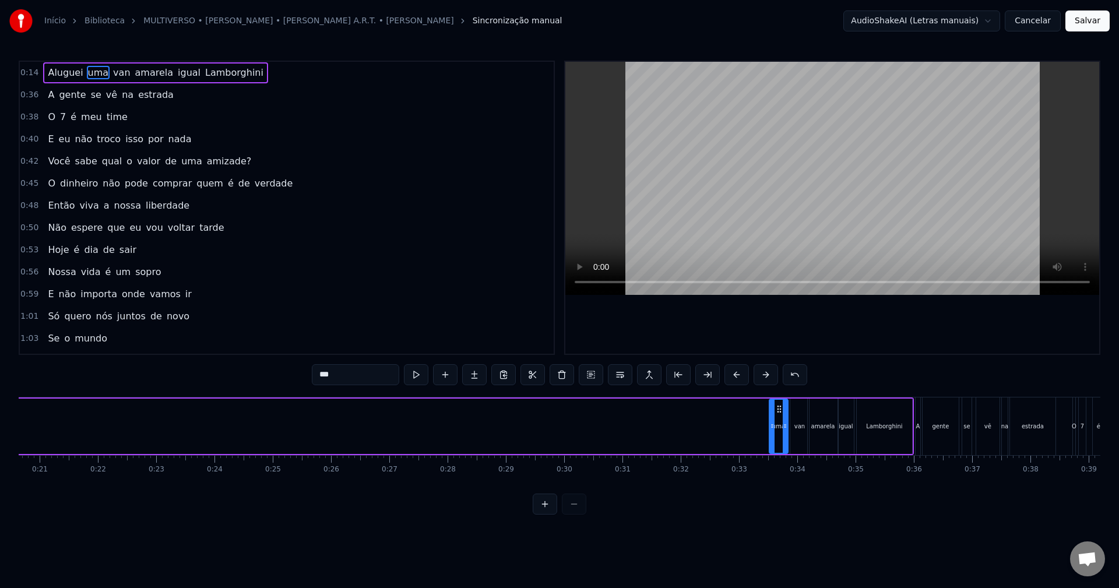
drag, startPoint x: 313, startPoint y: 411, endPoint x: 777, endPoint y: 415, distance: 463.8
click at [777, 415] on div "uma" at bounding box center [778, 426] width 17 height 53
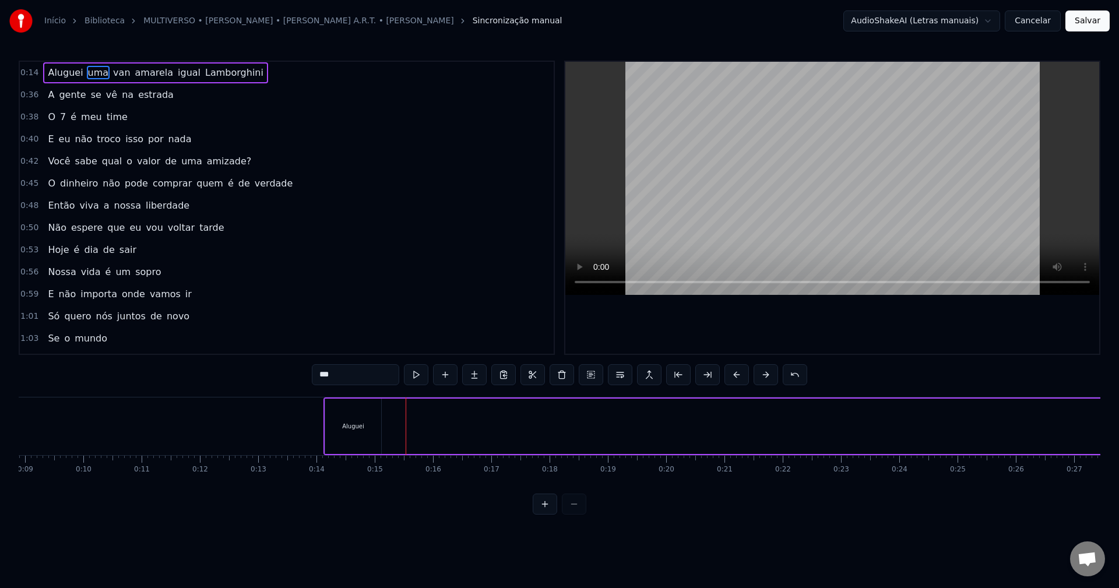
scroll to position [0, 507]
click at [353, 410] on div "Aluguei" at bounding box center [364, 426] width 56 height 55
type input "*******"
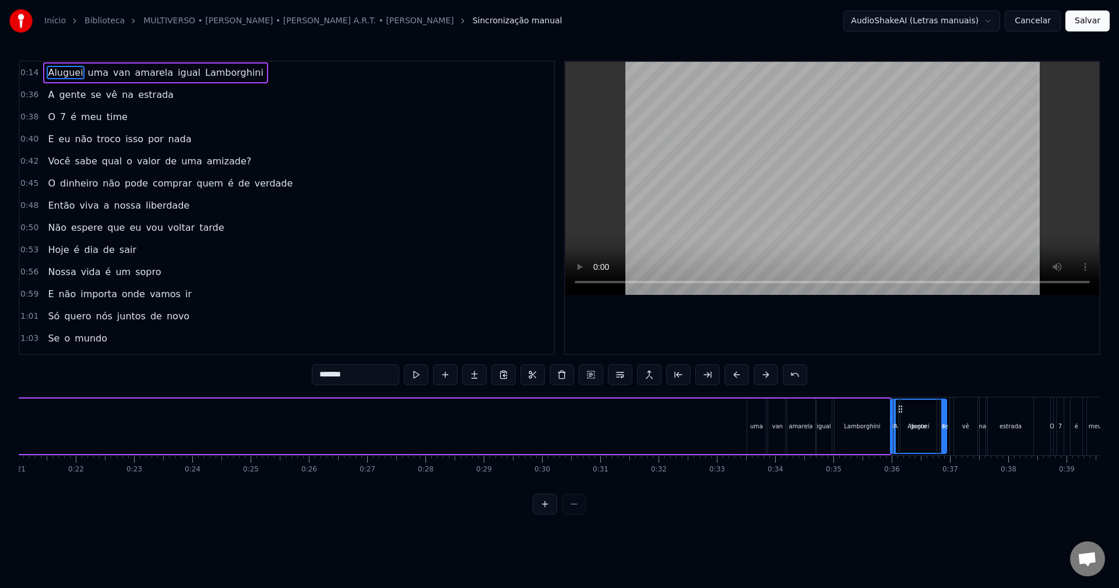
scroll to position [0, 1228]
drag, startPoint x: 344, startPoint y: 410, endPoint x: 692, endPoint y: 427, distance: 348.3
click at [692, 427] on div "Aluguei" at bounding box center [713, 426] width 55 height 53
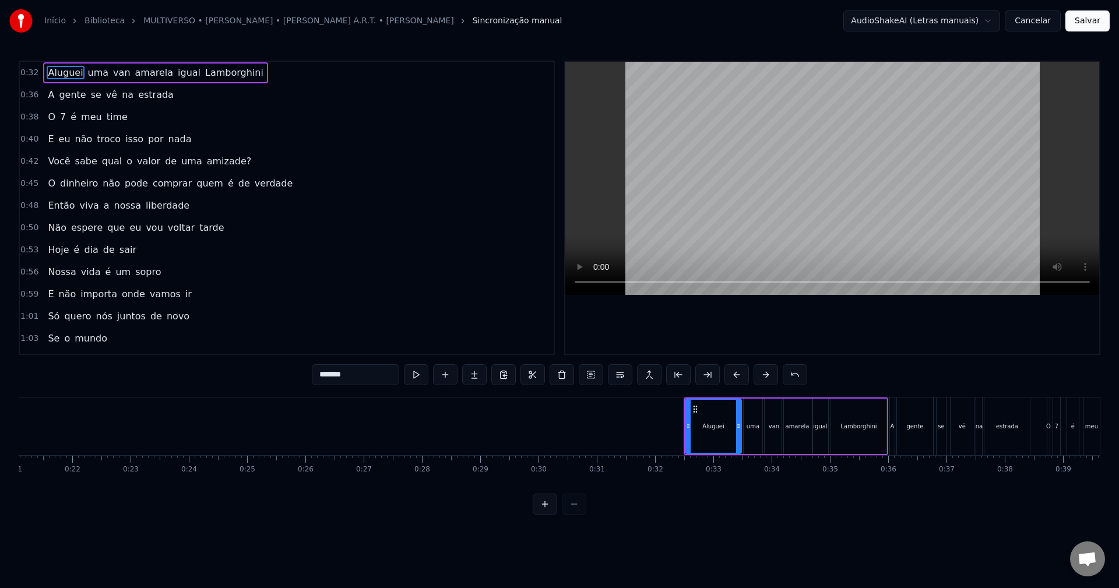
click at [690, 420] on div "Aluguei" at bounding box center [713, 426] width 55 height 53
drag, startPoint x: 739, startPoint y: 421, endPoint x: 711, endPoint y: 425, distance: 28.3
click at [711, 425] on icon at bounding box center [711, 425] width 5 height 9
drag, startPoint x: 696, startPoint y: 410, endPoint x: 723, endPoint y: 408, distance: 26.8
click at [723, 408] on icon at bounding box center [721, 408] width 9 height 9
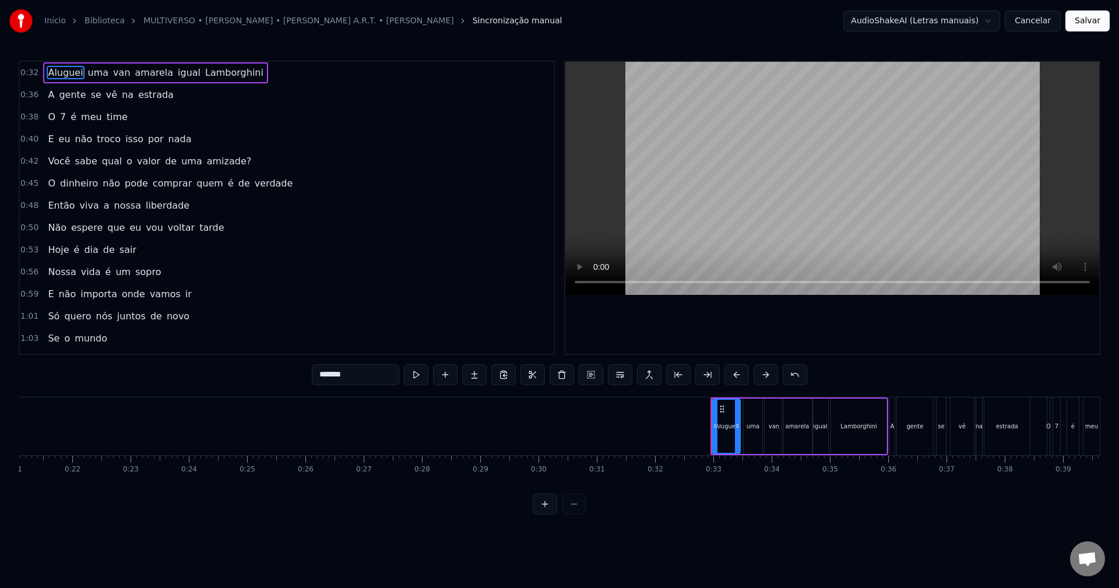
click at [540, 515] on button at bounding box center [545, 504] width 24 height 21
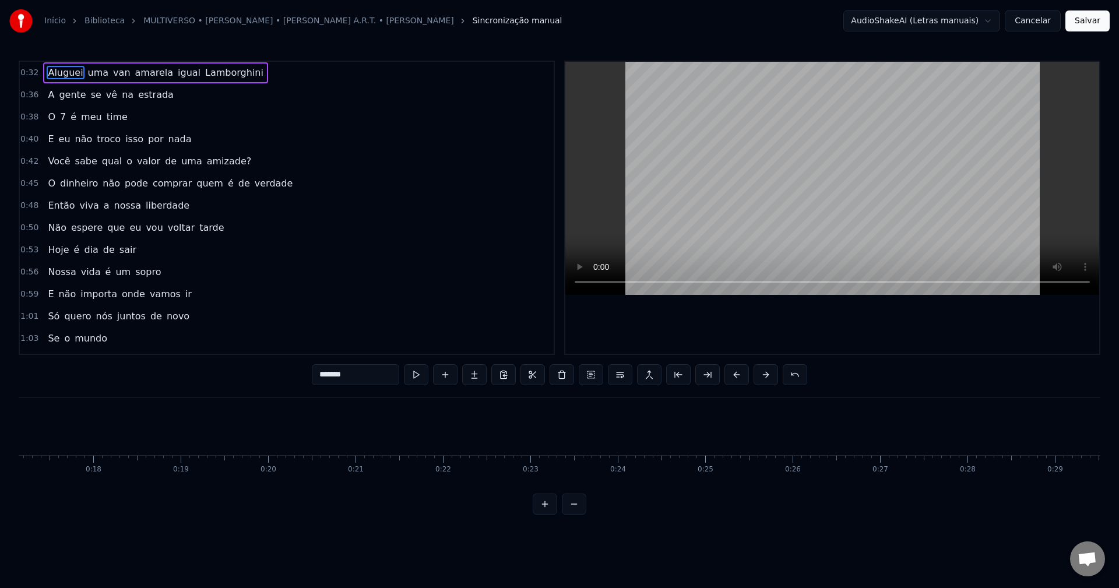
click at [551, 515] on button at bounding box center [545, 504] width 24 height 21
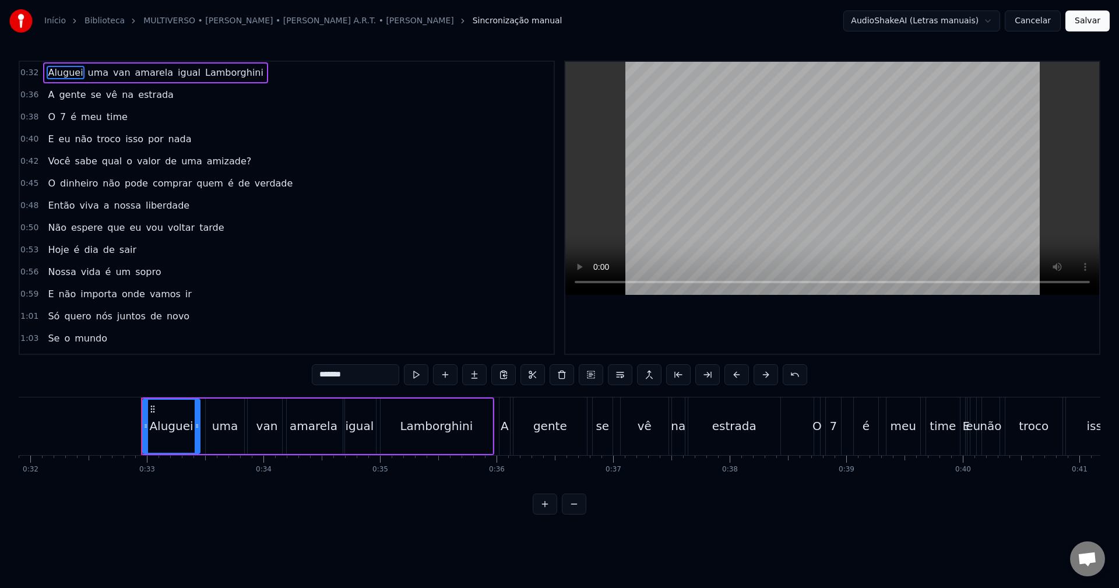
scroll to position [0, 3782]
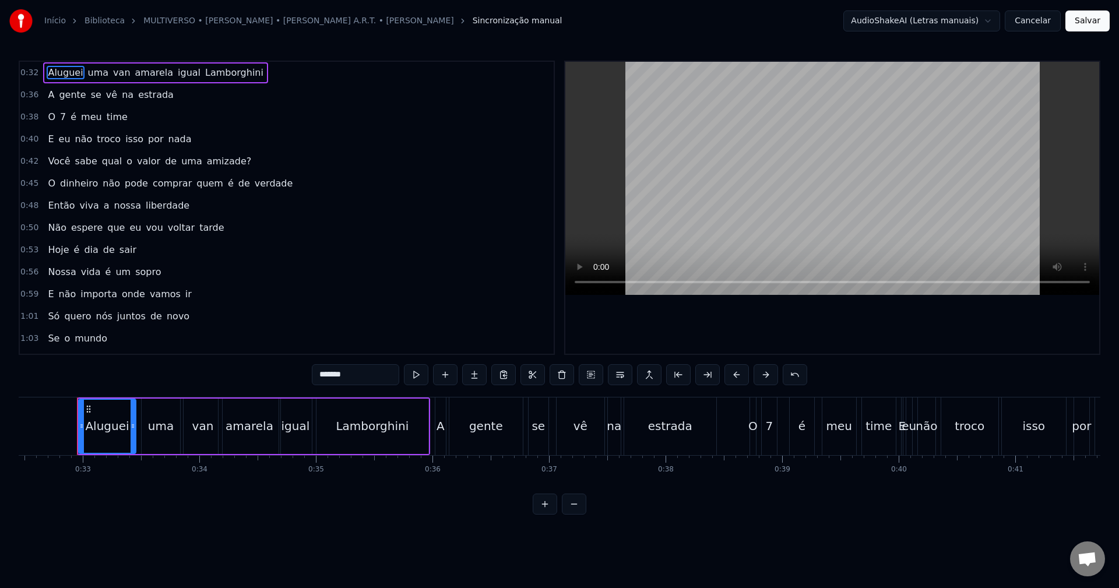
click at [547, 515] on button at bounding box center [545, 504] width 24 height 21
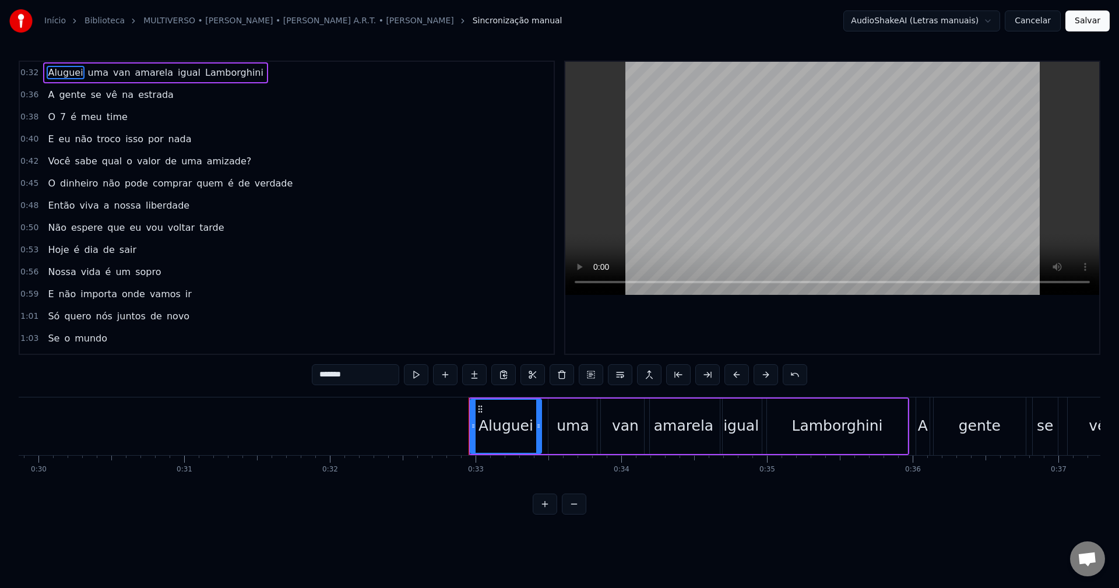
scroll to position [0, 4481]
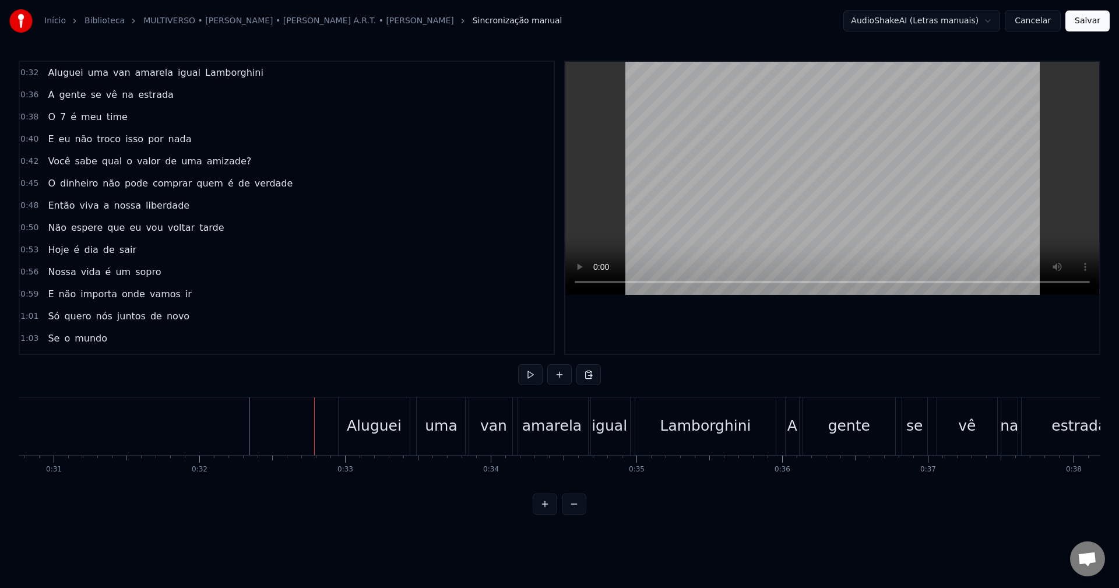
click at [364, 419] on div "Aluguei" at bounding box center [374, 426] width 55 height 22
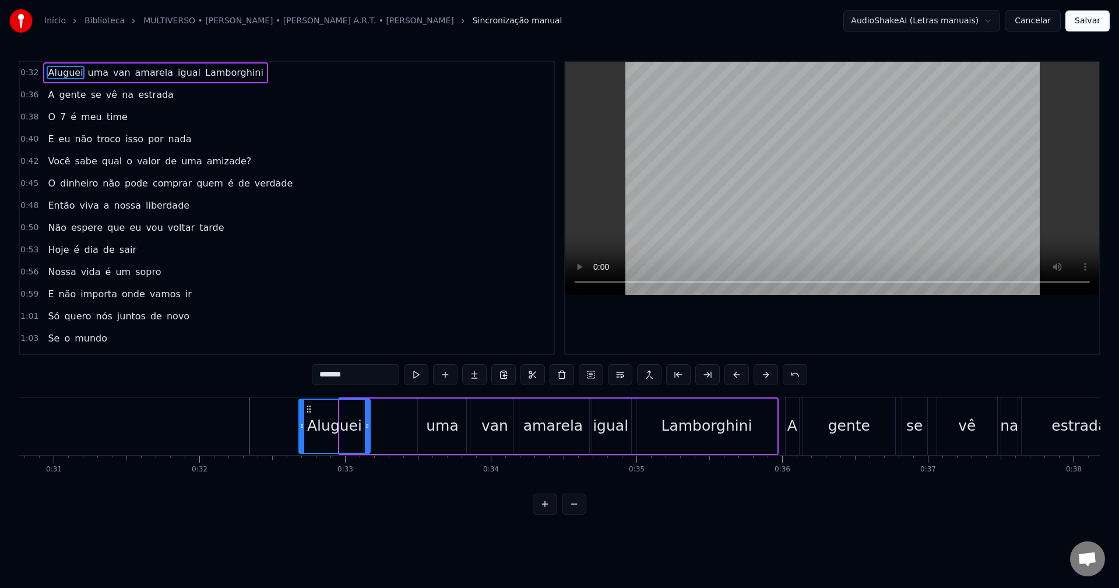
drag, startPoint x: 349, startPoint y: 407, endPoint x: 308, endPoint y: 410, distance: 40.9
click at [308, 410] on icon at bounding box center [308, 408] width 9 height 9
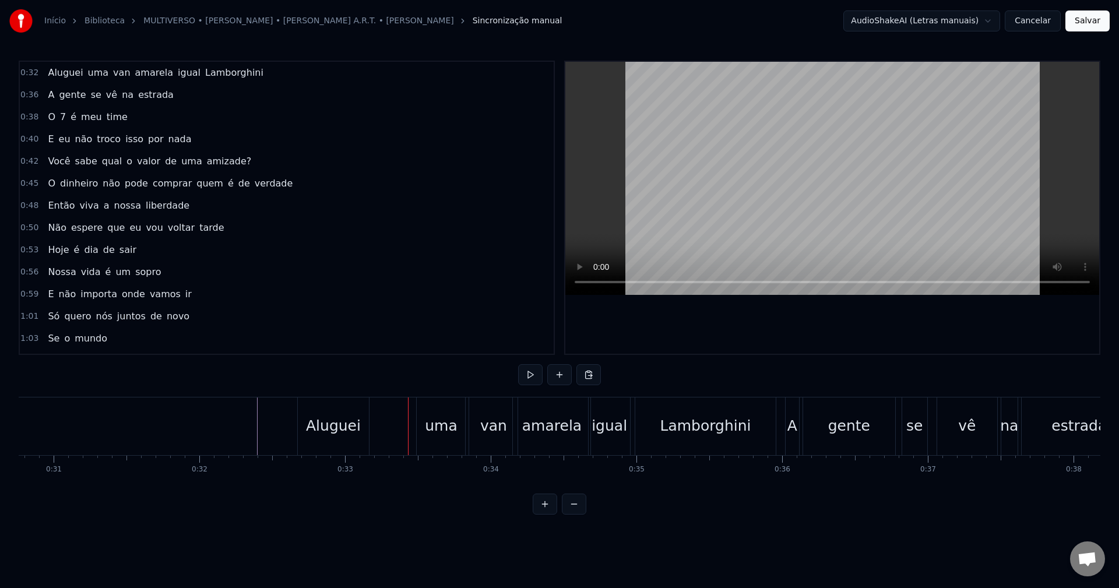
click at [438, 432] on div "uma" at bounding box center [441, 426] width 33 height 22
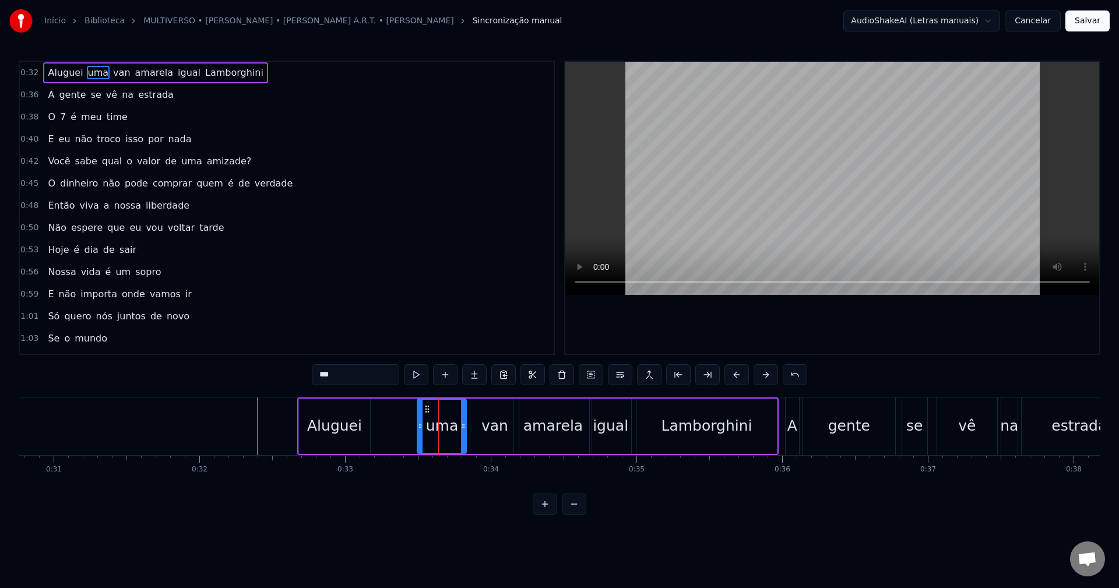
click at [420, 410] on div at bounding box center [420, 426] width 5 height 53
click at [420, 410] on div at bounding box center [417, 426] width 5 height 53
drag, startPoint x: 424, startPoint y: 406, endPoint x: 383, endPoint y: 411, distance: 40.5
click at [383, 411] on icon at bounding box center [383, 408] width 9 height 9
click at [482, 427] on div "van" at bounding box center [494, 426] width 48 height 55
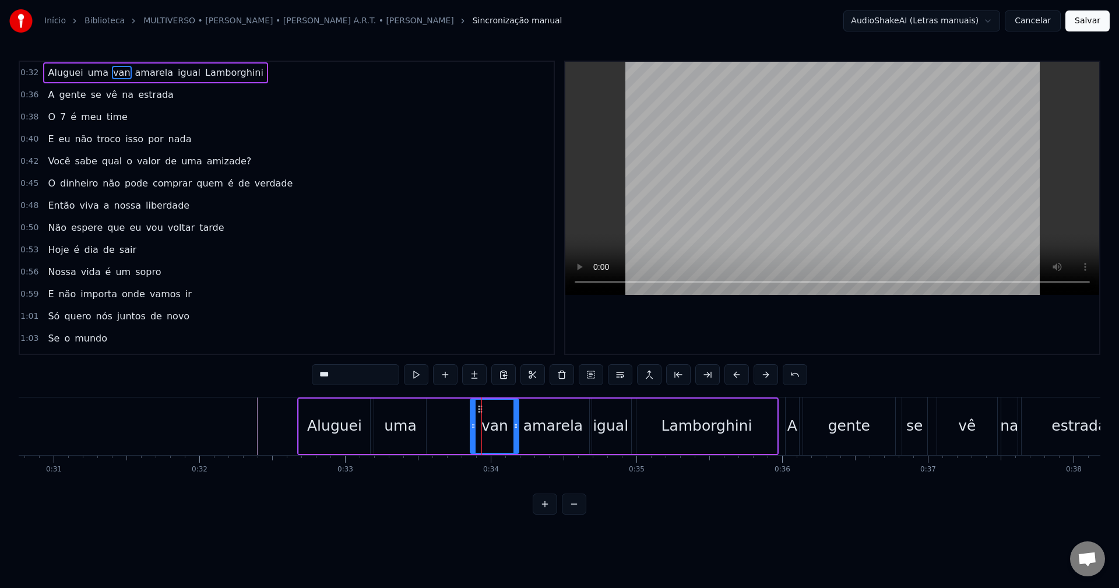
click at [416, 418] on div "uma" at bounding box center [400, 426] width 52 height 55
drag, startPoint x: 423, startPoint y: 423, endPoint x: 415, endPoint y: 423, distance: 8.2
click at [413, 424] on icon at bounding box center [413, 425] width 5 height 9
click at [509, 405] on div "van" at bounding box center [494, 426] width 48 height 55
drag, startPoint x: 486, startPoint y: 407, endPoint x: 428, endPoint y: 408, distance: 58.3
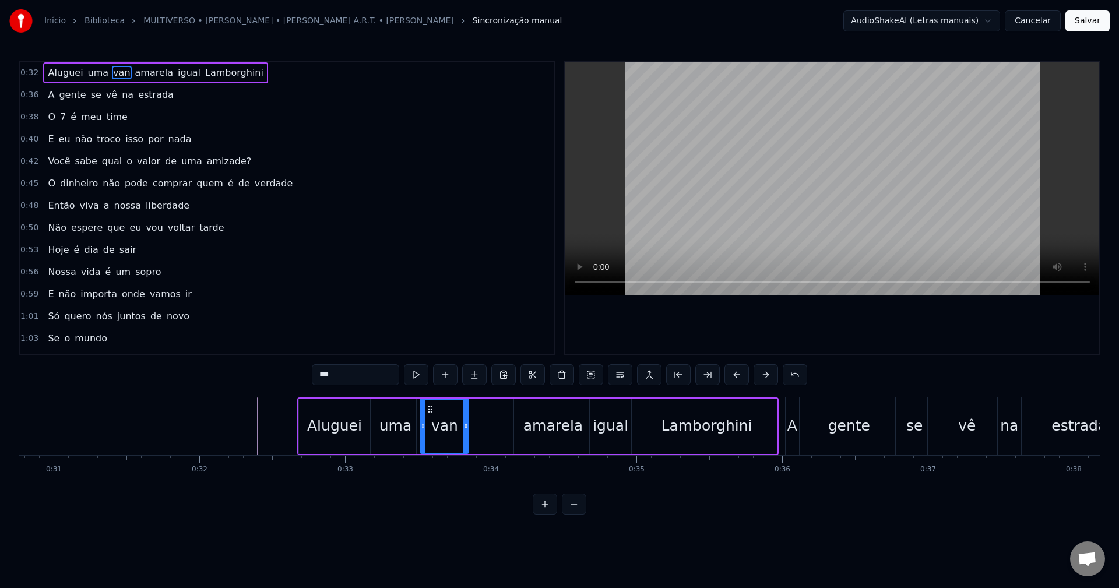
click at [428, 408] on icon at bounding box center [429, 408] width 9 height 9
click at [545, 422] on div "amarela" at bounding box center [552, 426] width 59 height 22
type input "*******"
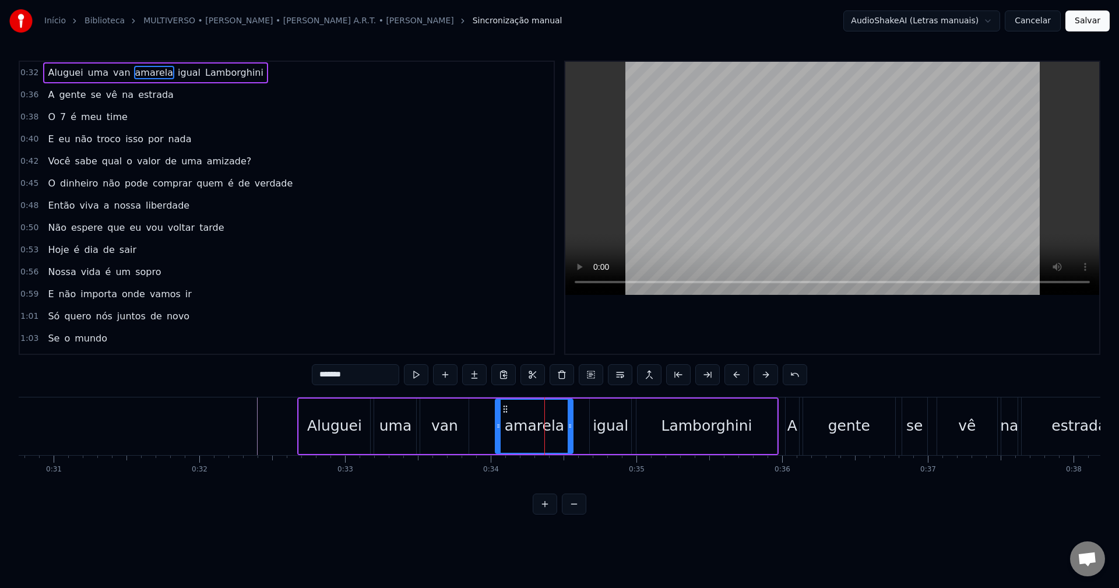
drag, startPoint x: 524, startPoint y: 407, endPoint x: 505, endPoint y: 407, distance: 18.6
click at [505, 407] on icon at bounding box center [505, 408] width 9 height 9
drag, startPoint x: 571, startPoint y: 423, endPoint x: 545, endPoint y: 425, distance: 26.3
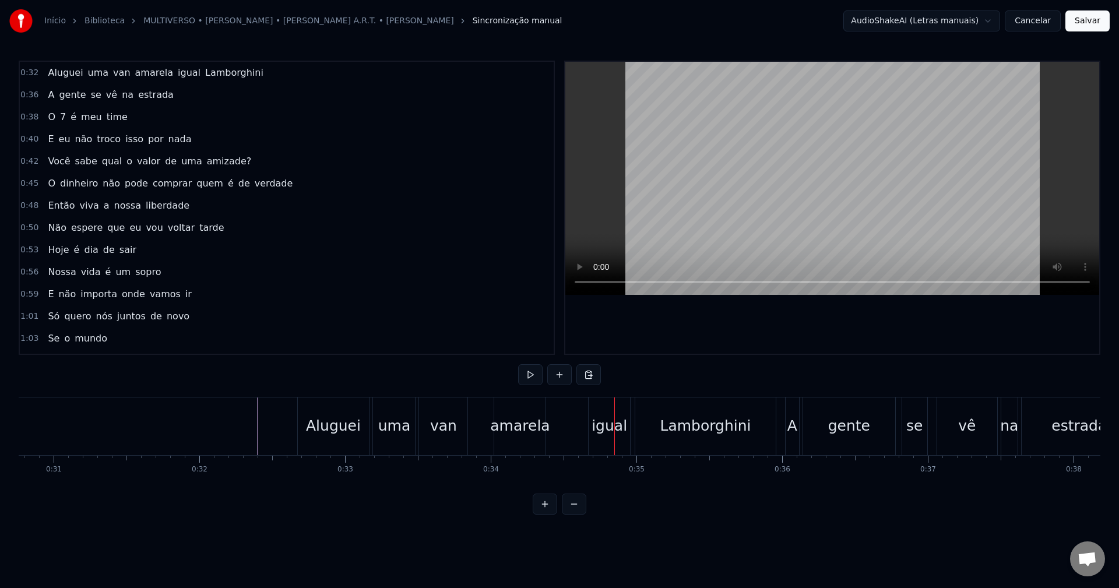
click at [541, 435] on div "amarela" at bounding box center [519, 426] width 59 height 22
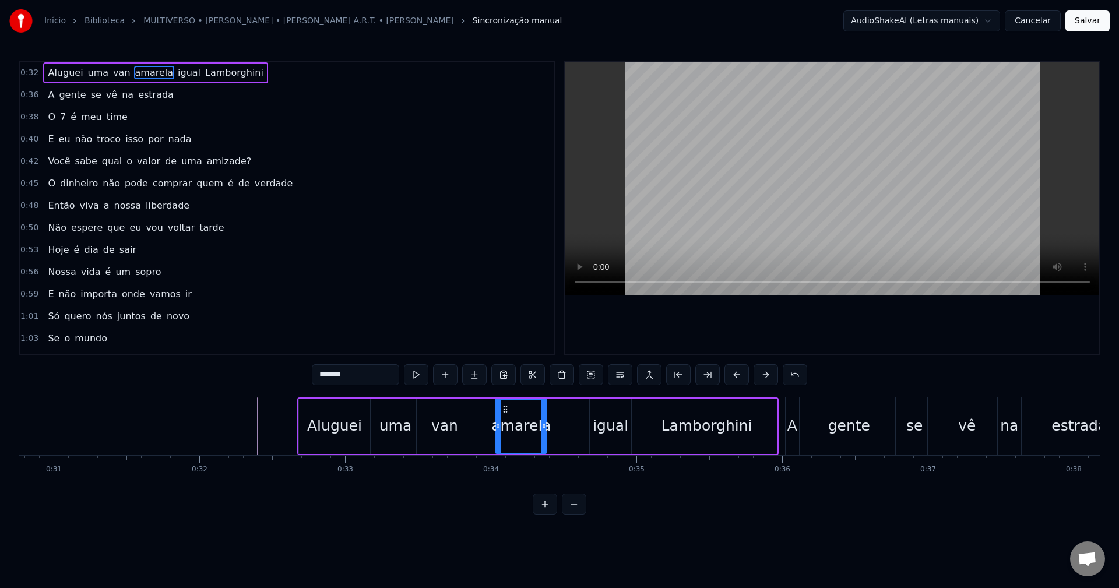
click at [604, 420] on div "igual" at bounding box center [611, 426] width 36 height 22
drag, startPoint x: 593, startPoint y: 424, endPoint x: 605, endPoint y: 422, distance: 11.7
click at [605, 422] on icon at bounding box center [604, 425] width 5 height 9
click at [522, 433] on div "amarela" at bounding box center [520, 426] width 59 height 22
drag, startPoint x: 544, startPoint y: 430, endPoint x: 585, endPoint y: 425, distance: 41.6
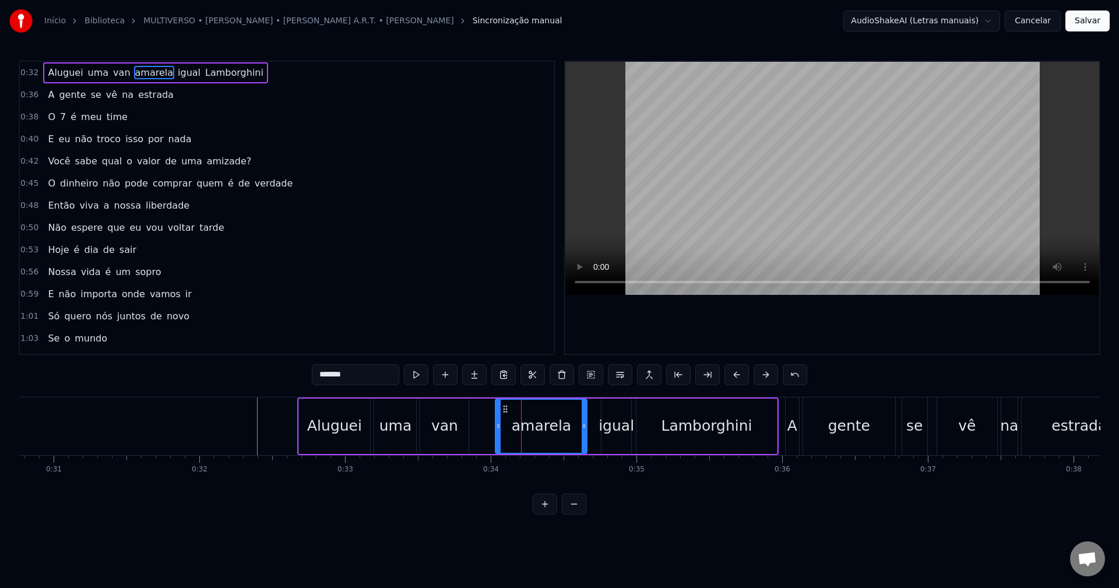
click at [585, 425] on icon at bounding box center [584, 425] width 5 height 9
click at [605, 424] on div "igual" at bounding box center [616, 426] width 36 height 22
type input "*****"
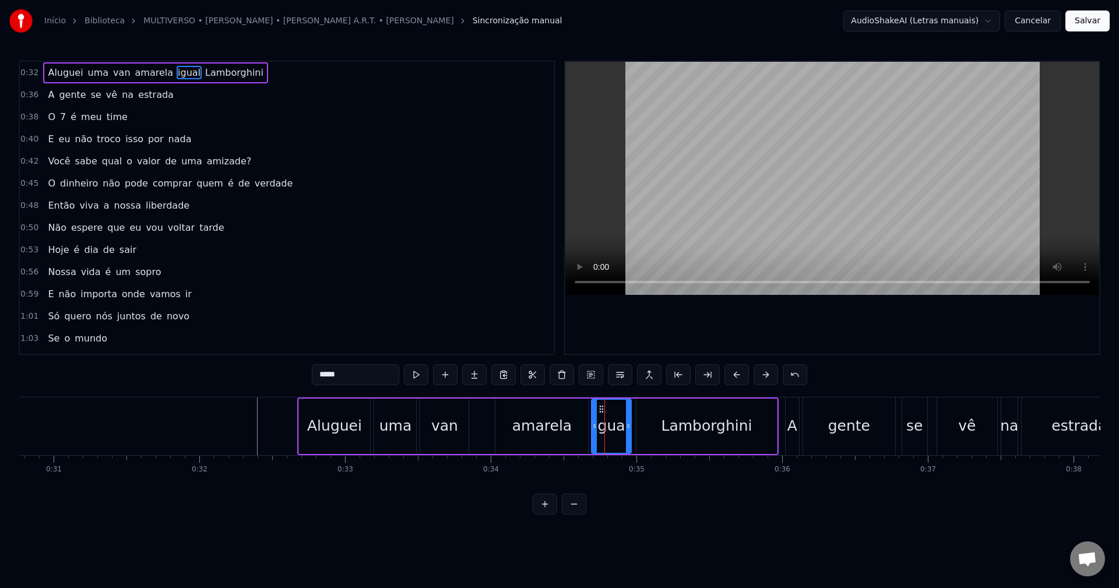
drag, startPoint x: 602, startPoint y: 424, endPoint x: 592, endPoint y: 426, distance: 10.1
click at [592, 426] on icon at bounding box center [594, 425] width 5 height 9
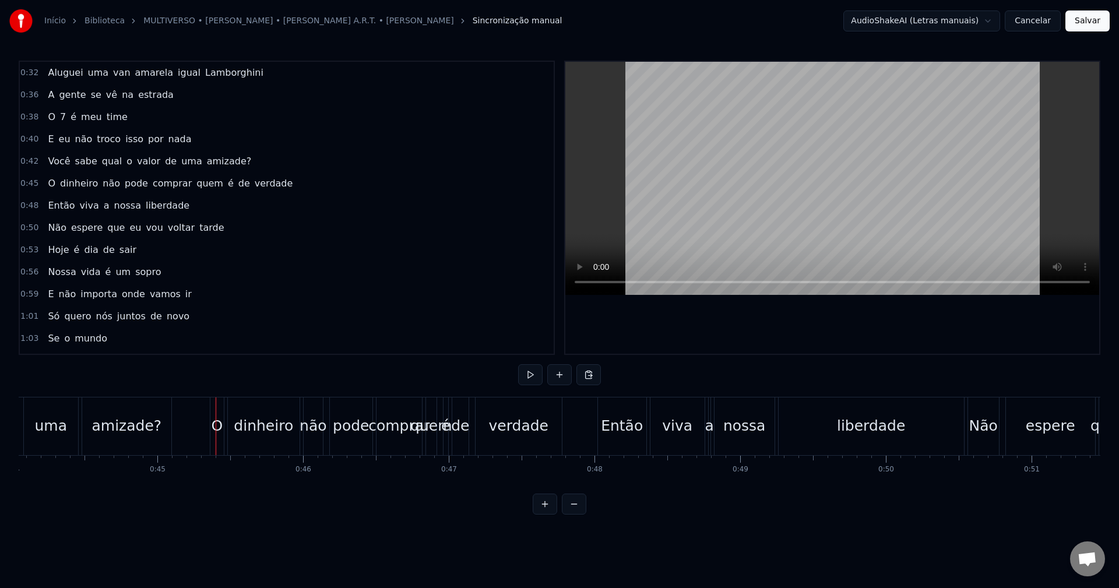
scroll to position [0, 6461]
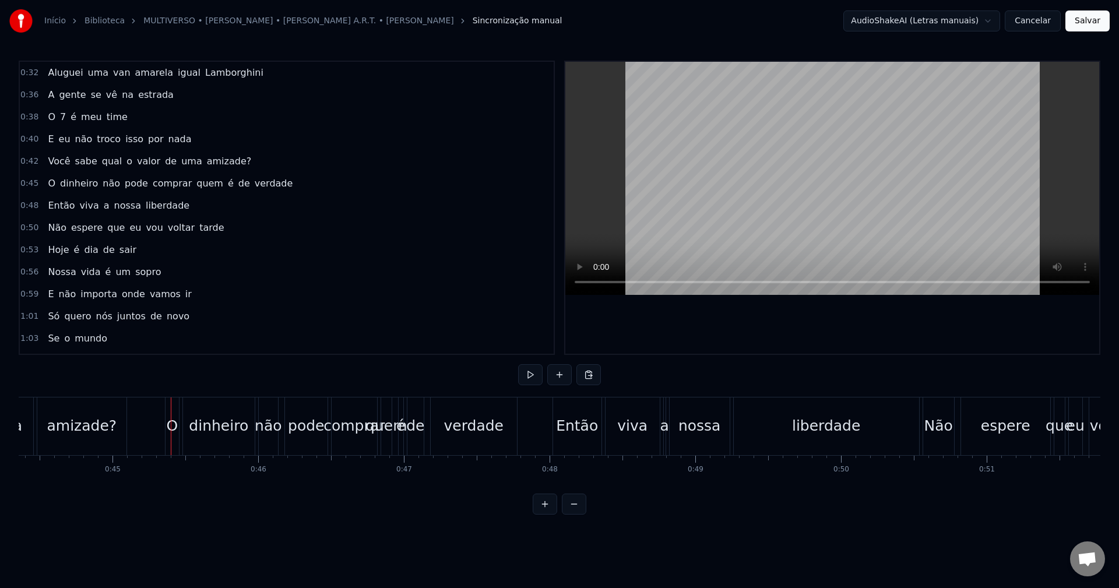
click at [110, 429] on div "amizade?" at bounding box center [82, 426] width 70 height 22
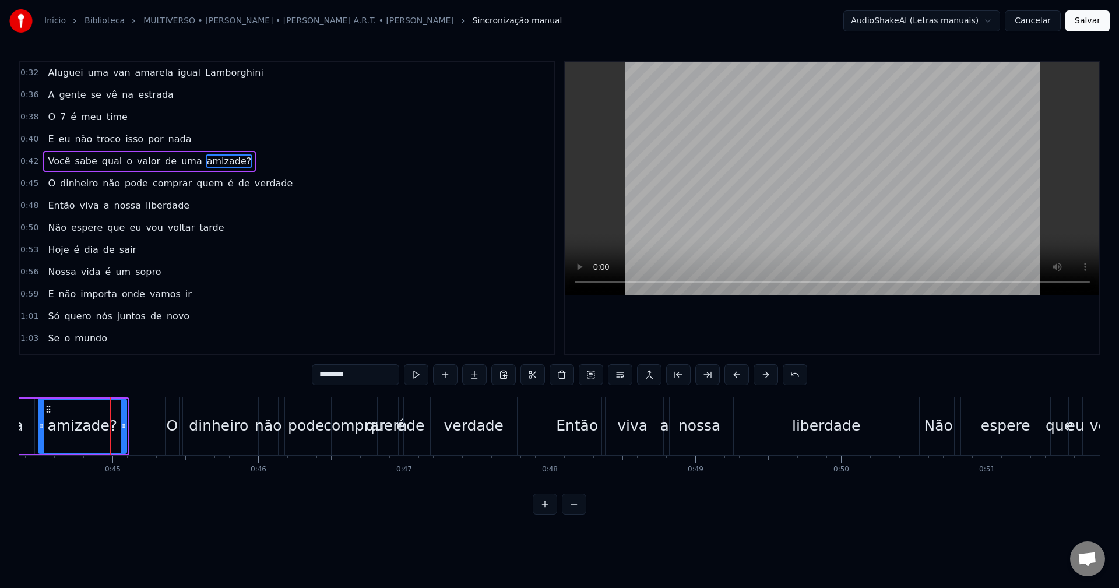
click at [121, 424] on icon at bounding box center [123, 425] width 5 height 9
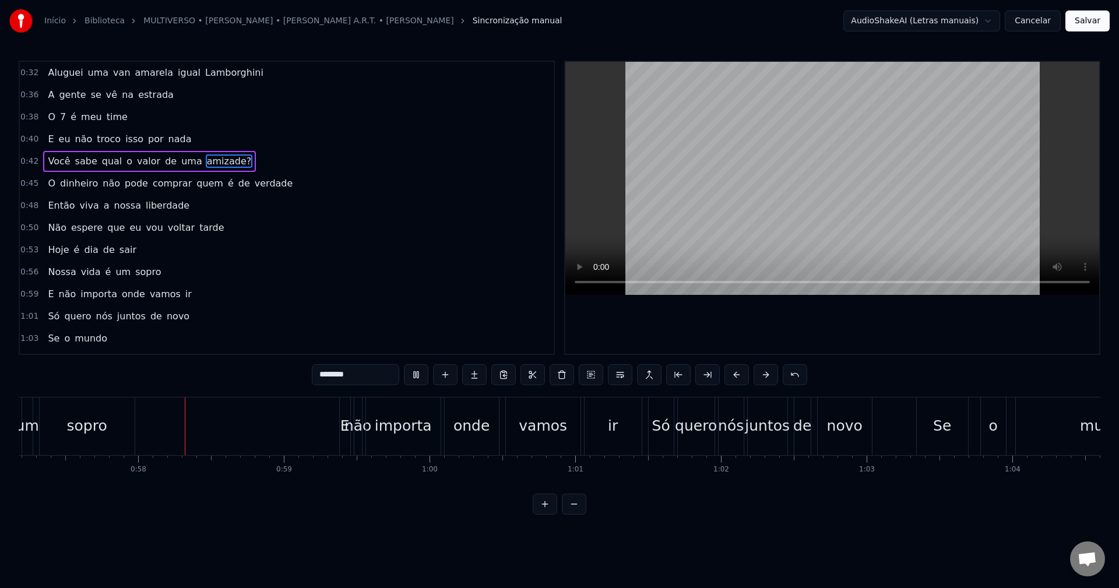
scroll to position [0, 8360]
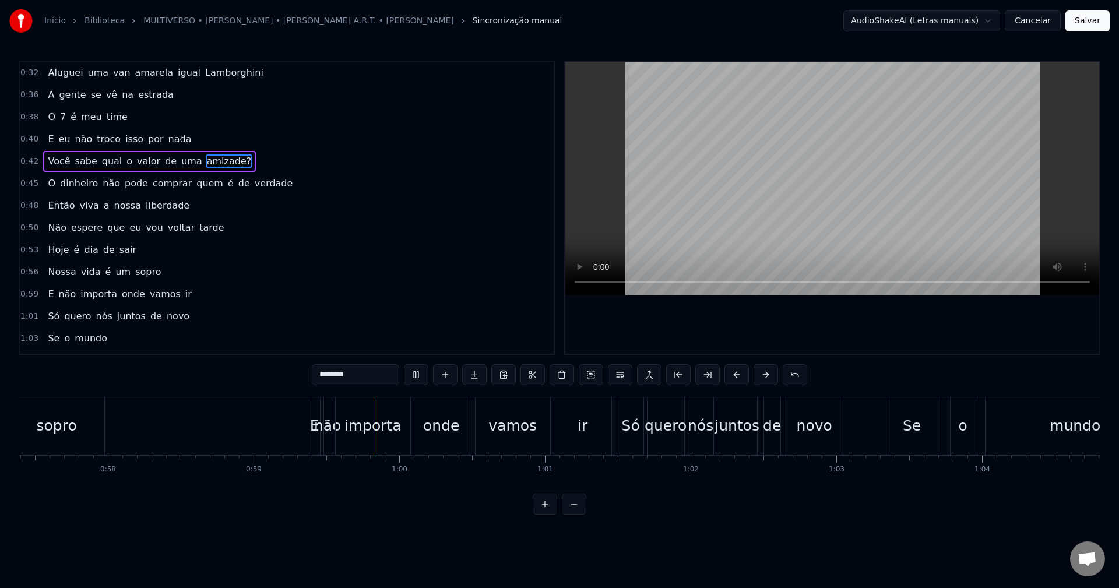
click at [86, 432] on div "sopro" at bounding box center [56, 426] width 95 height 58
type input "*****"
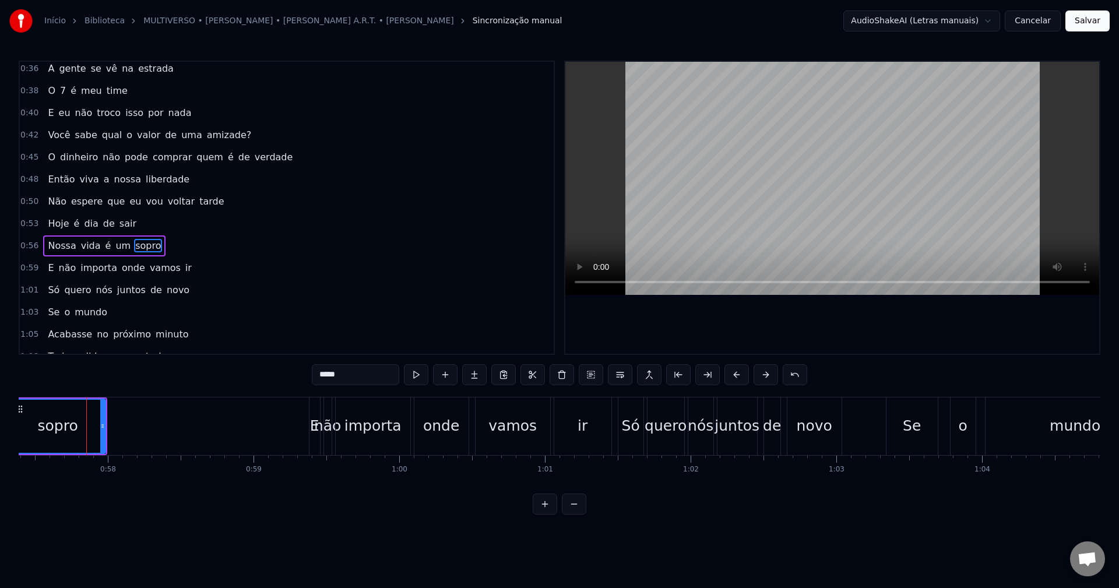
scroll to position [64, 0]
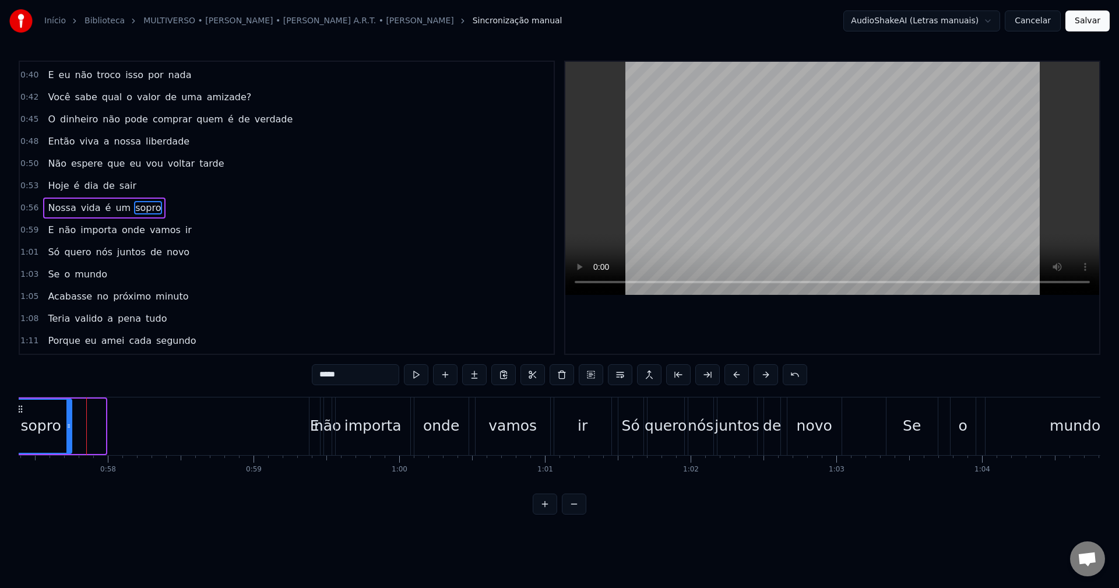
drag, startPoint x: 104, startPoint y: 429, endPoint x: 70, endPoint y: 434, distance: 34.1
click at [70, 434] on div at bounding box center [68, 426] width 5 height 53
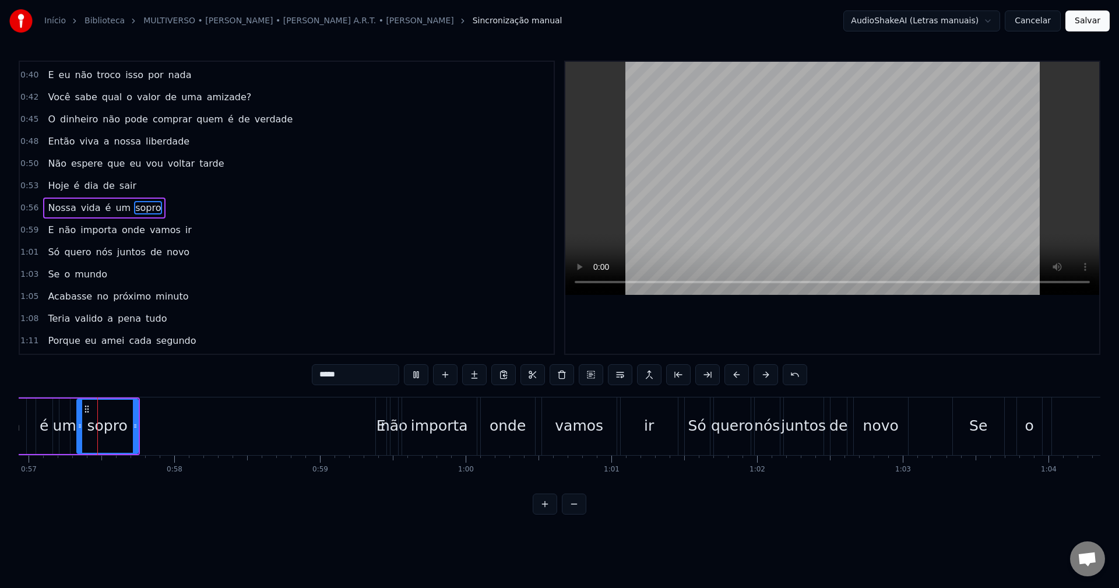
scroll to position [0, 8291]
click at [563, 268] on div "0:32 Aluguei uma van amarela igual Lamborghini 0:36 A gente se vê na estrada 0:…" at bounding box center [559, 208] width 1081 height 294
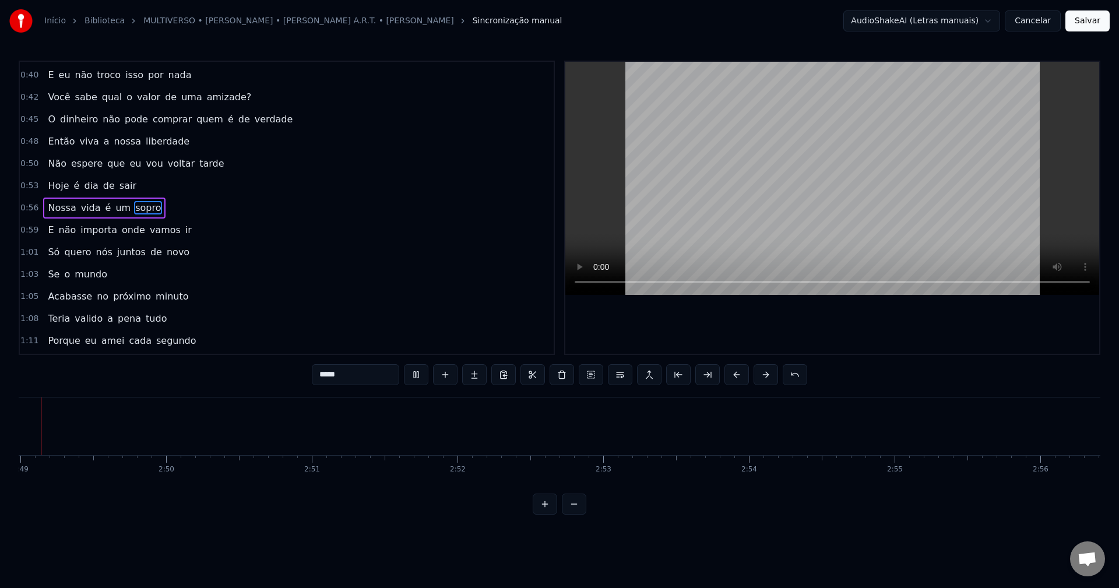
scroll to position [0, 24562]
click at [1087, 22] on button "Salvar" at bounding box center [1087, 20] width 44 height 21
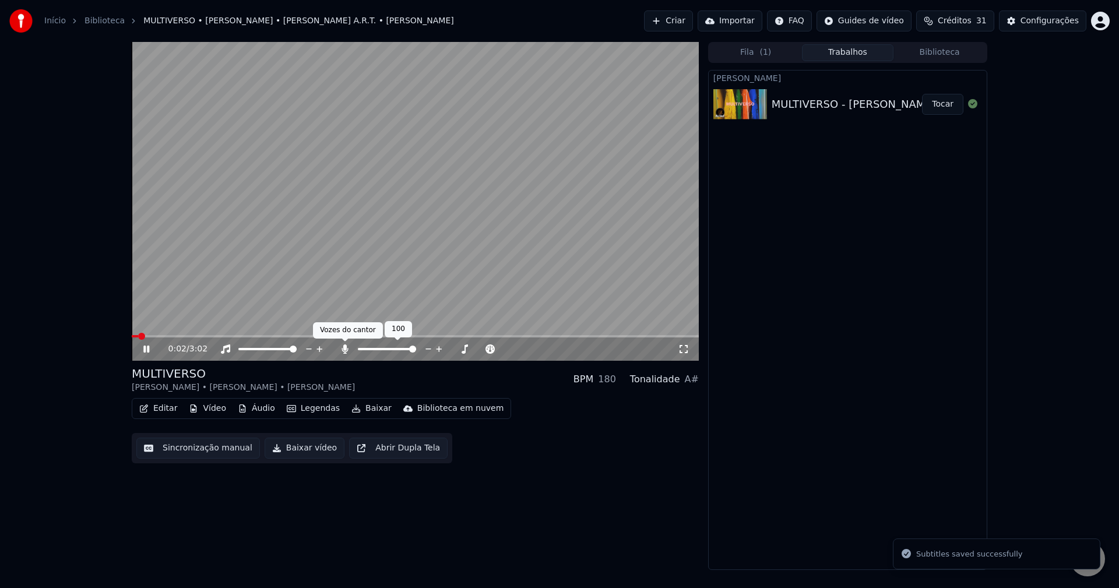
click at [352, 347] on div at bounding box center [398, 349] width 94 height 12
click at [340, 352] on icon at bounding box center [345, 348] width 12 height 9
click at [164, 335] on span at bounding box center [415, 336] width 567 height 2
click at [178, 335] on span at bounding box center [415, 336] width 567 height 2
click at [200, 337] on span at bounding box center [415, 336] width 567 height 2
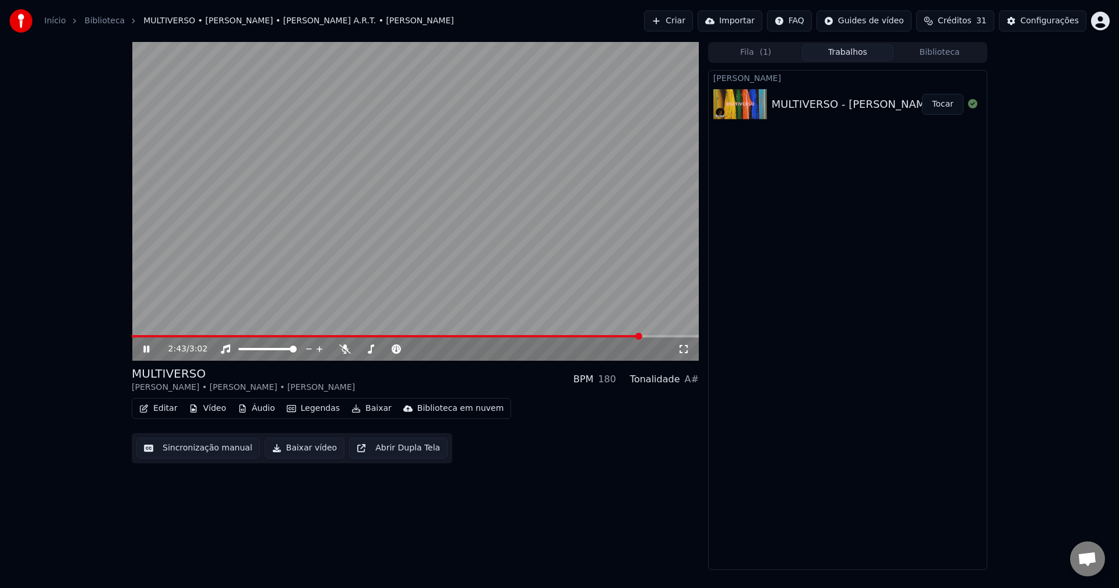
click at [350, 179] on video at bounding box center [415, 201] width 567 height 319
